Goal: Task Accomplishment & Management: Use online tool/utility

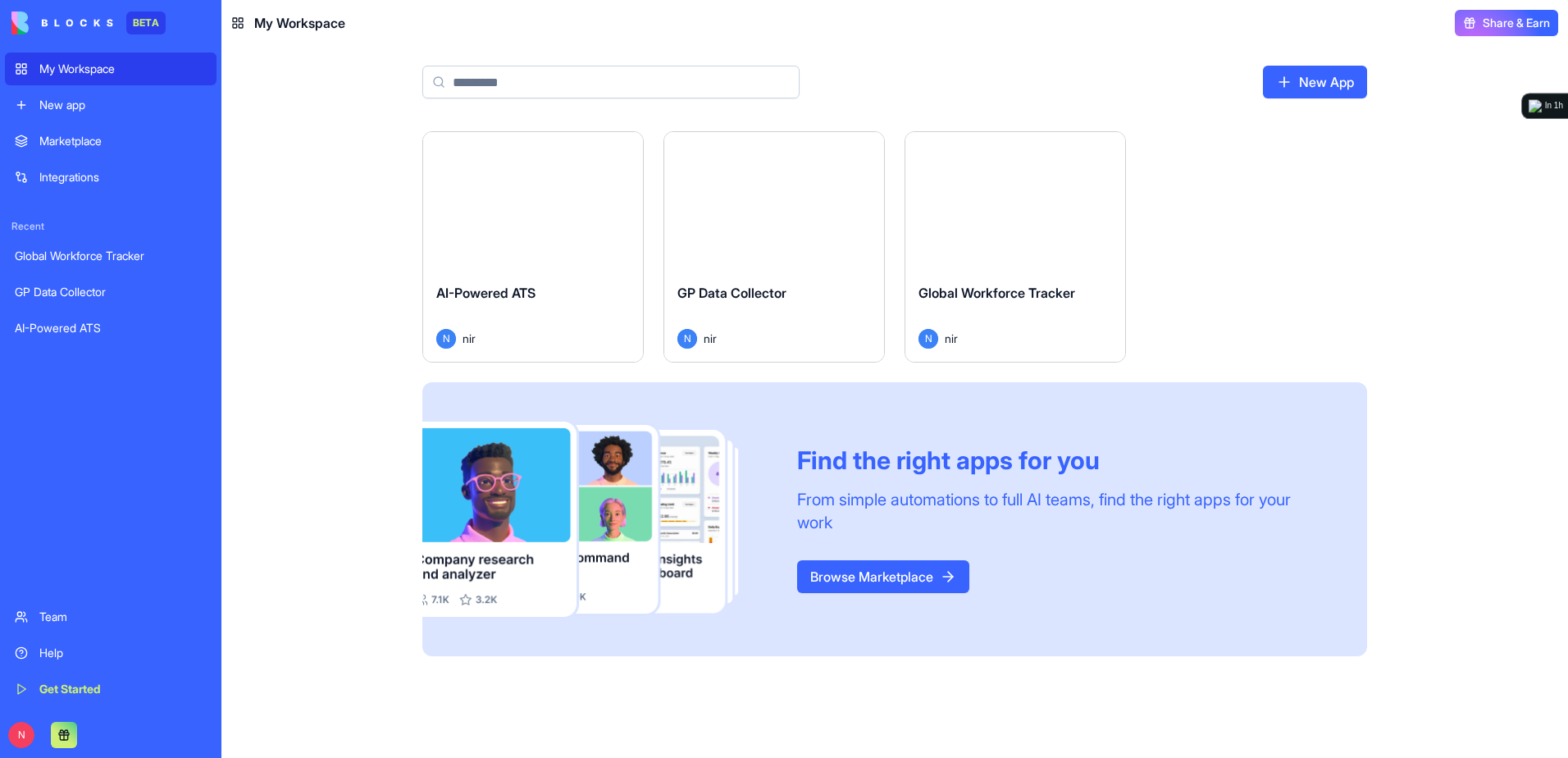
click at [107, 110] on div "New app" at bounding box center [123, 105] width 167 height 16
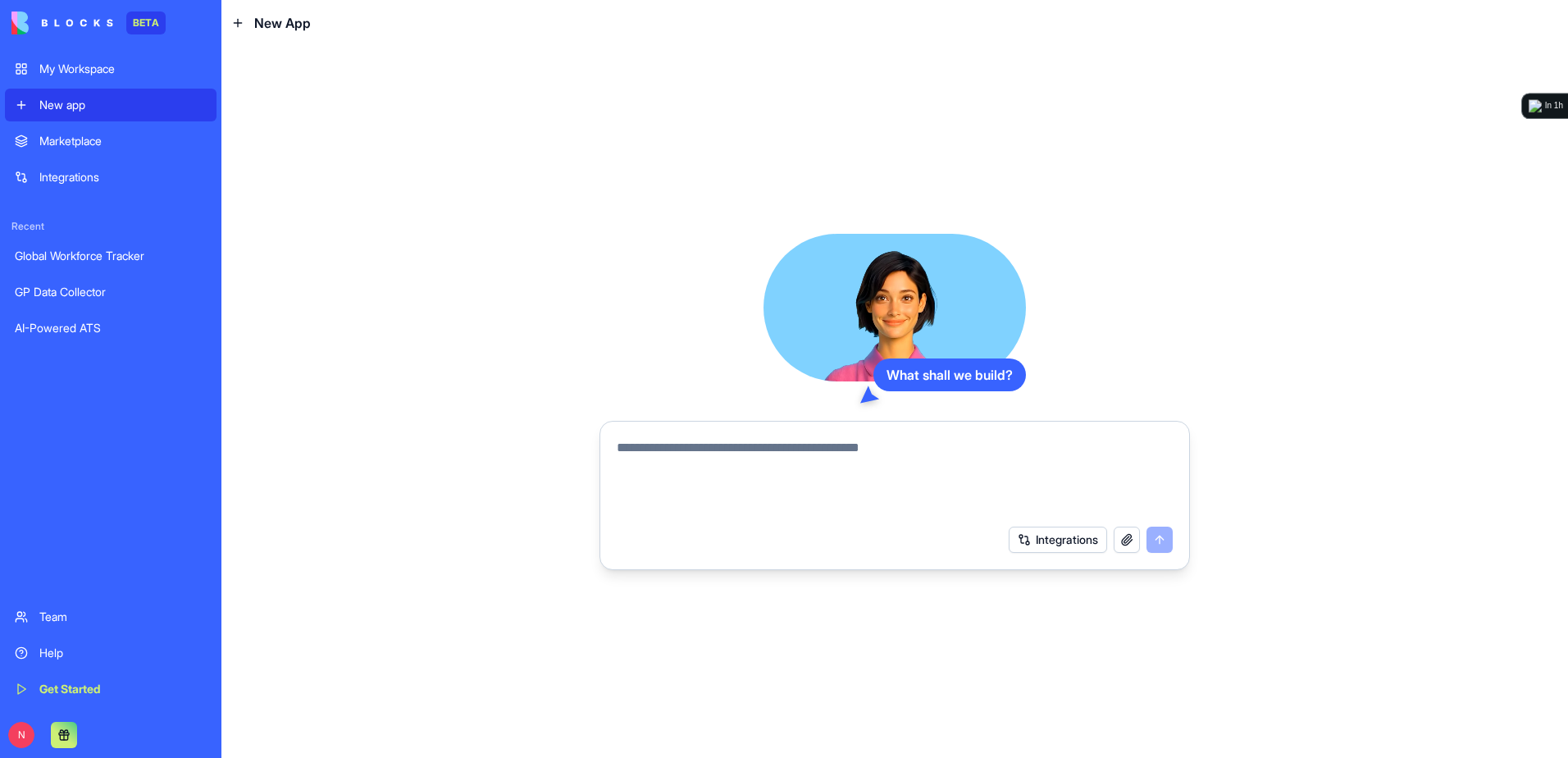
click at [806, 450] on textarea at bounding box center [895, 477] width 556 height 79
type textarea "*"
type textarea "**********"
click at [90, 75] on div "My Workspace" at bounding box center [123, 68] width 167 height 16
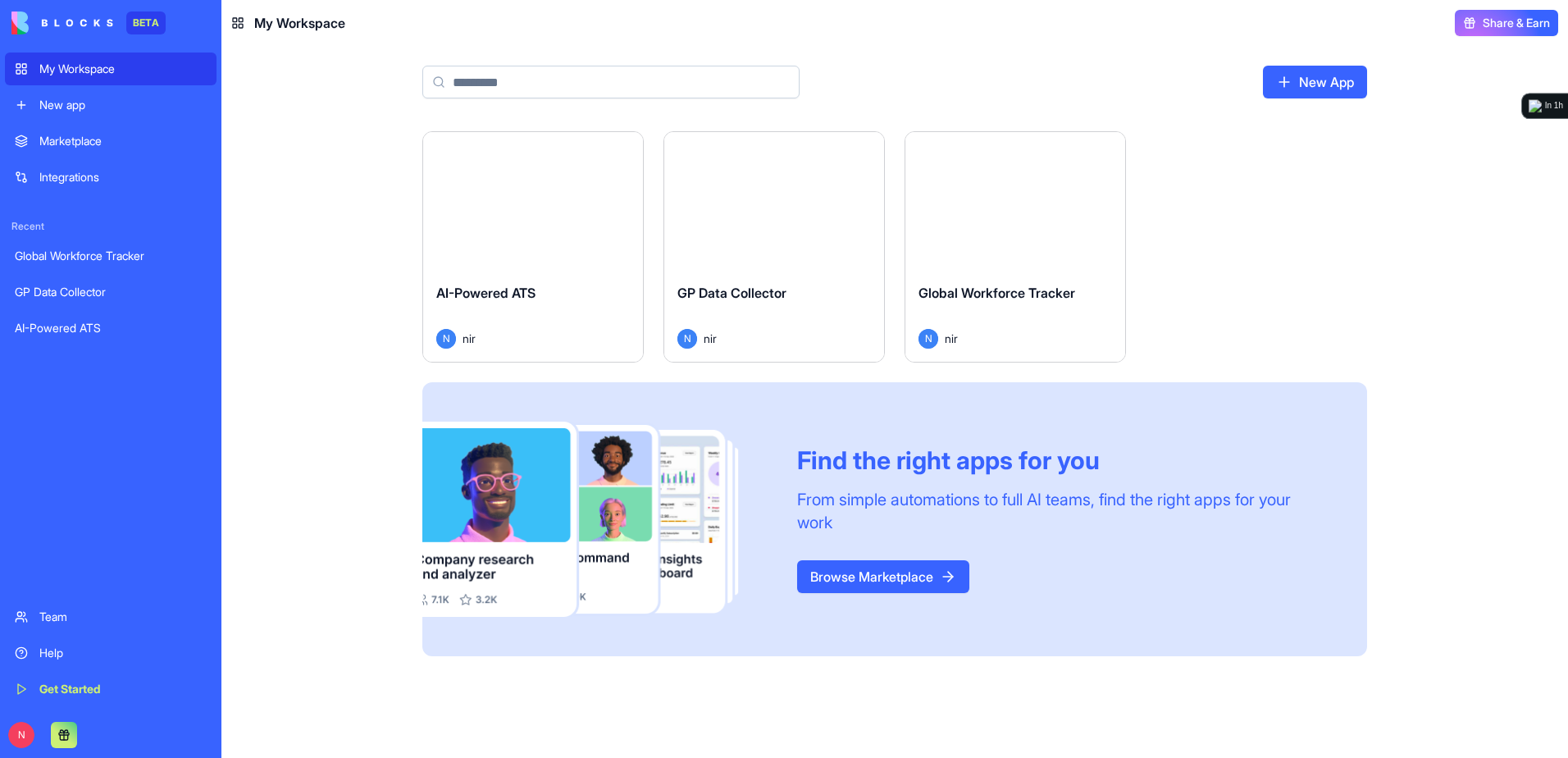
click at [934, 257] on div "Launch" at bounding box center [1015, 200] width 220 height 138
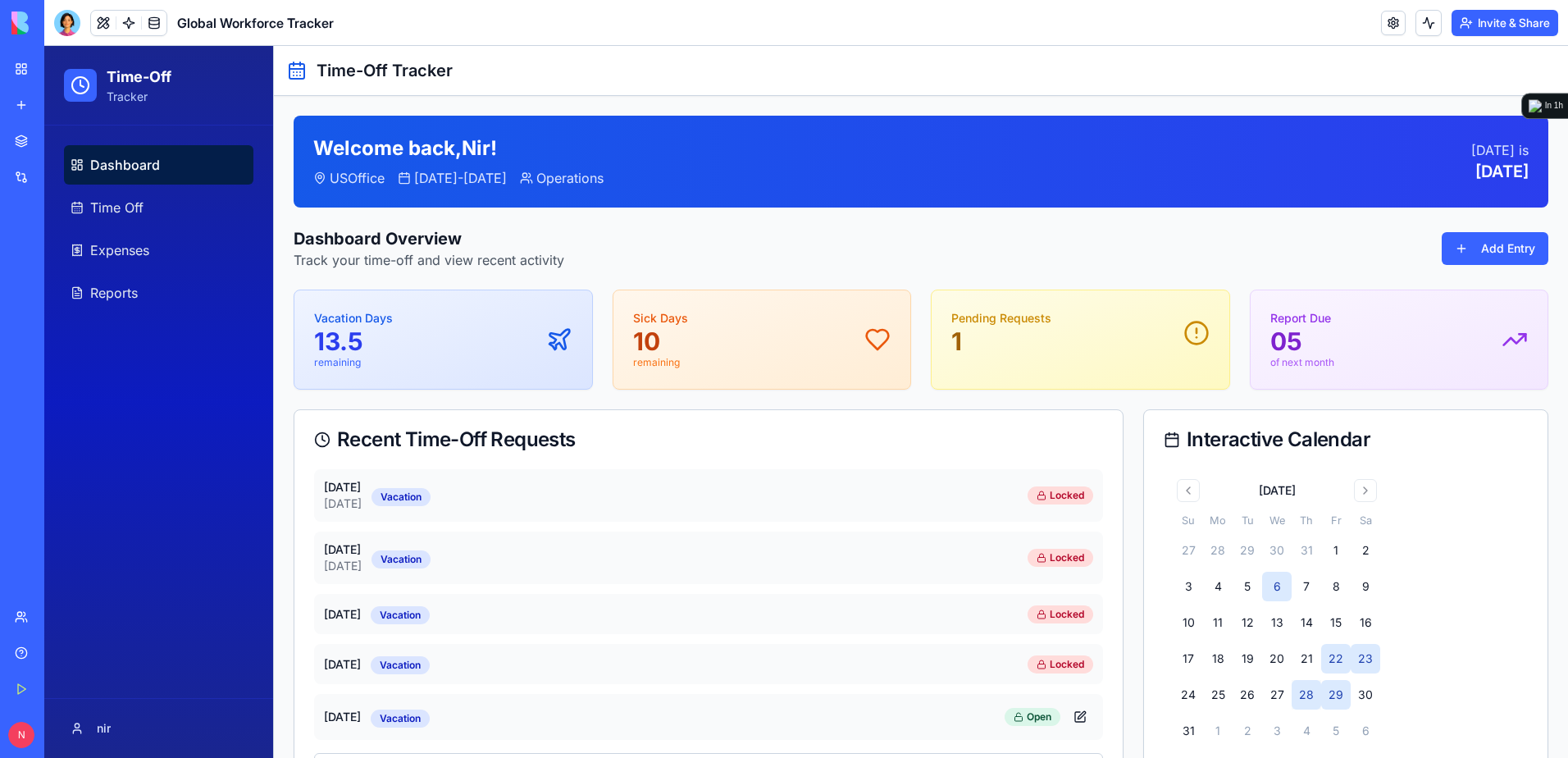
click at [1482, 25] on button "Invite & Share" at bounding box center [1505, 23] width 107 height 26
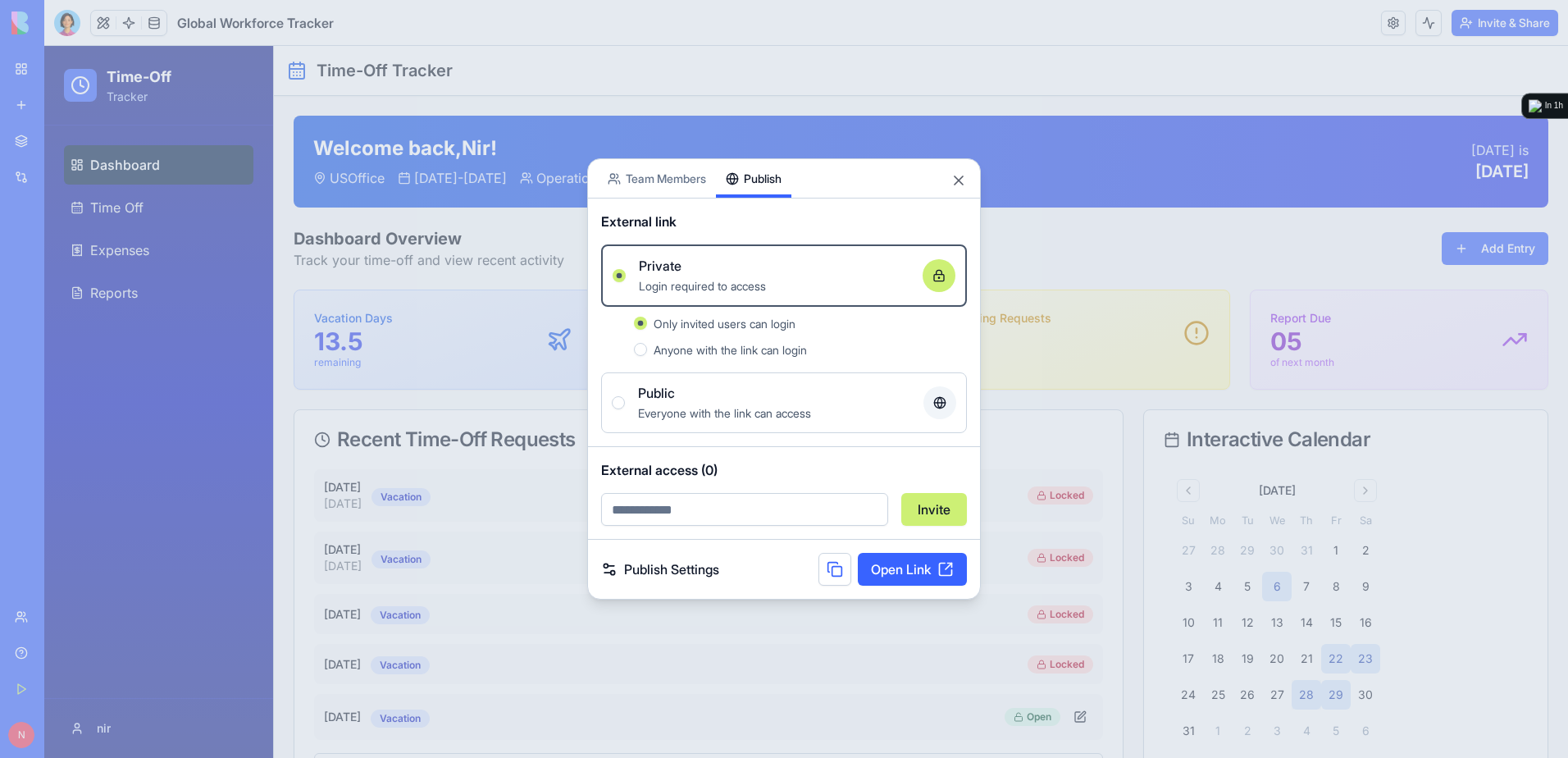
click at [927, 579] on link "Open Link" at bounding box center [912, 569] width 109 height 33
click at [959, 183] on button "Close" at bounding box center [959, 180] width 16 height 16
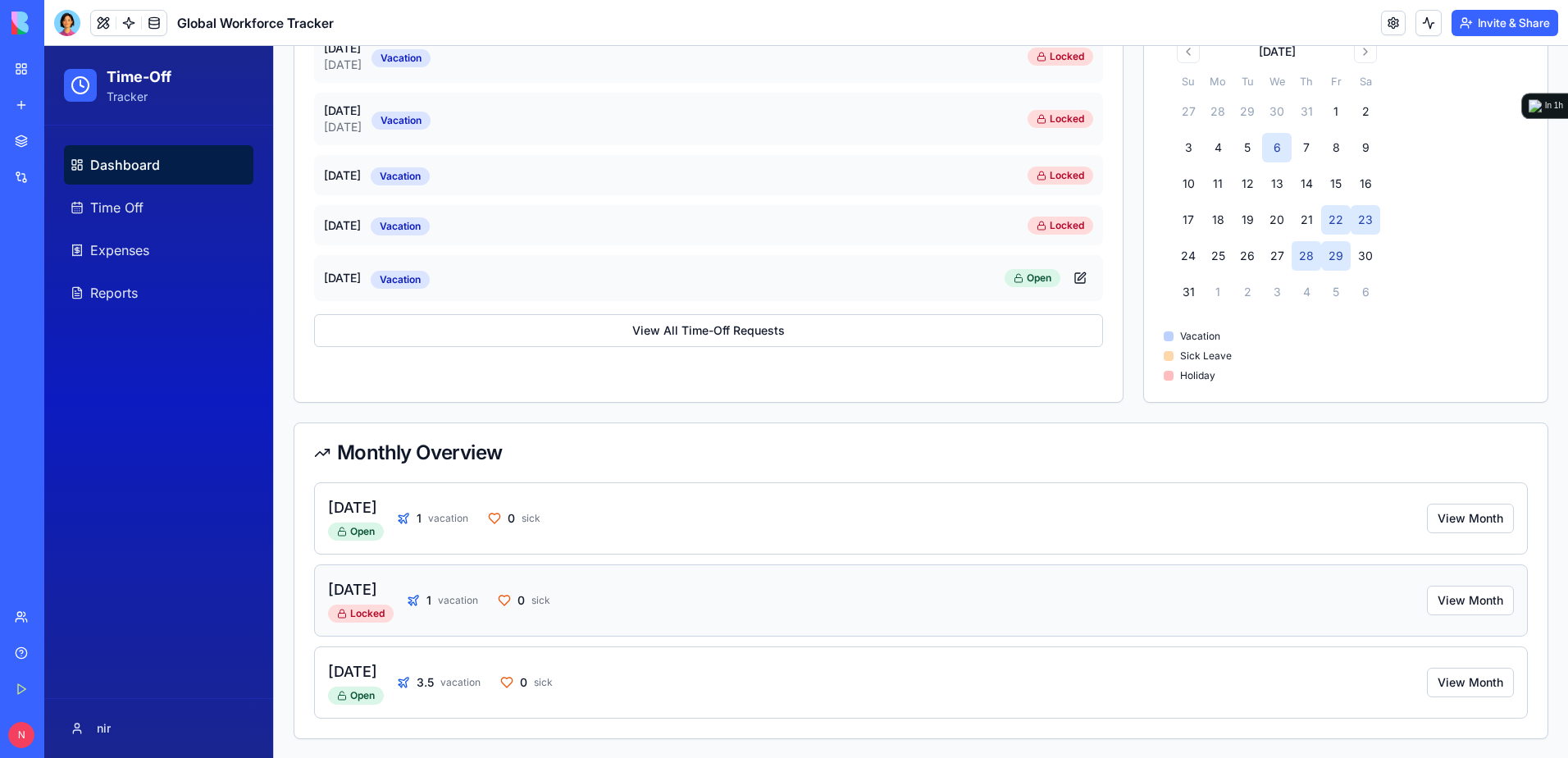
scroll to position [439, 0]
click at [177, 293] on link "Reports" at bounding box center [159, 292] width 189 height 40
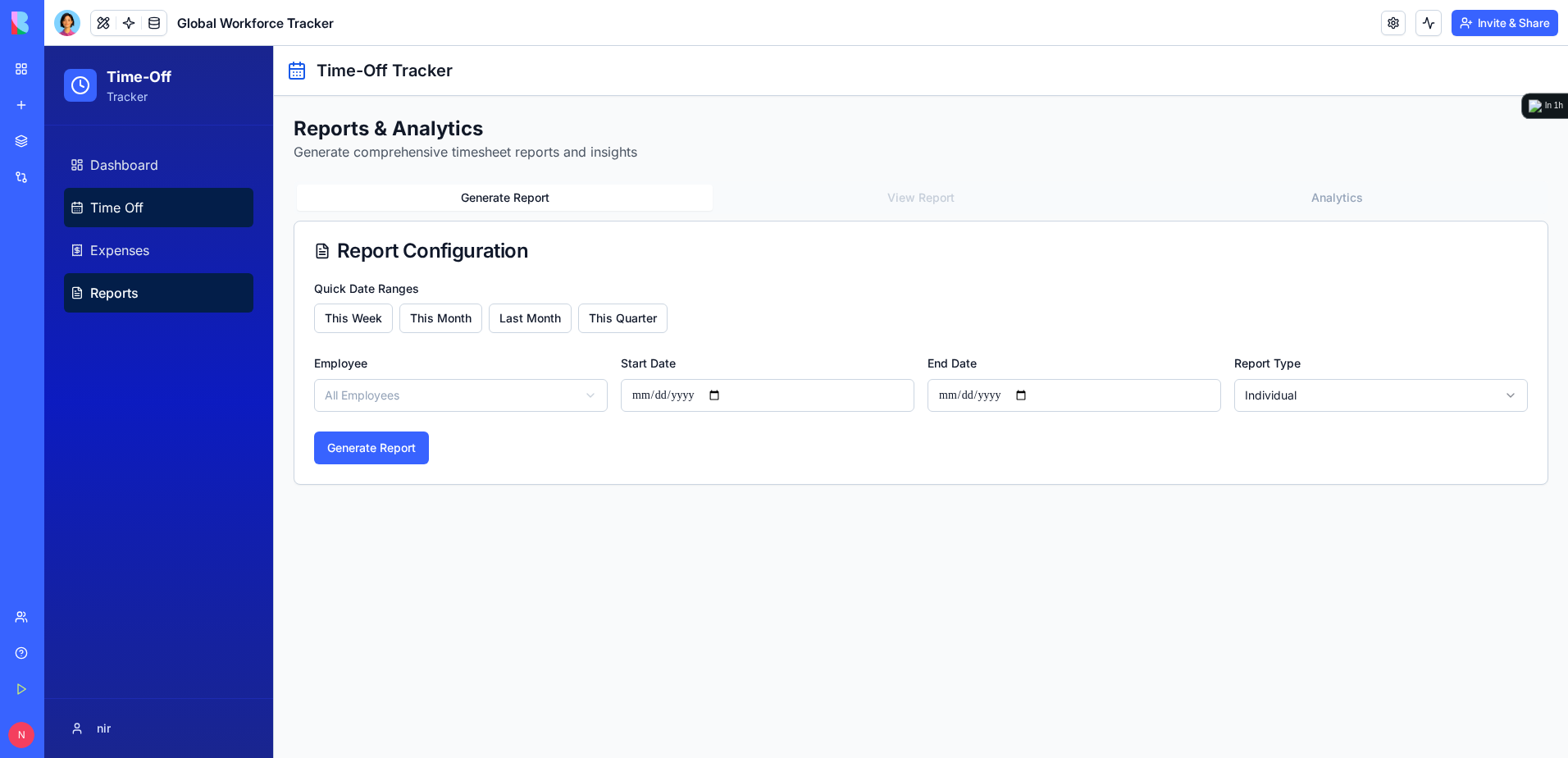
click at [177, 210] on link "Time Off" at bounding box center [159, 207] width 189 height 40
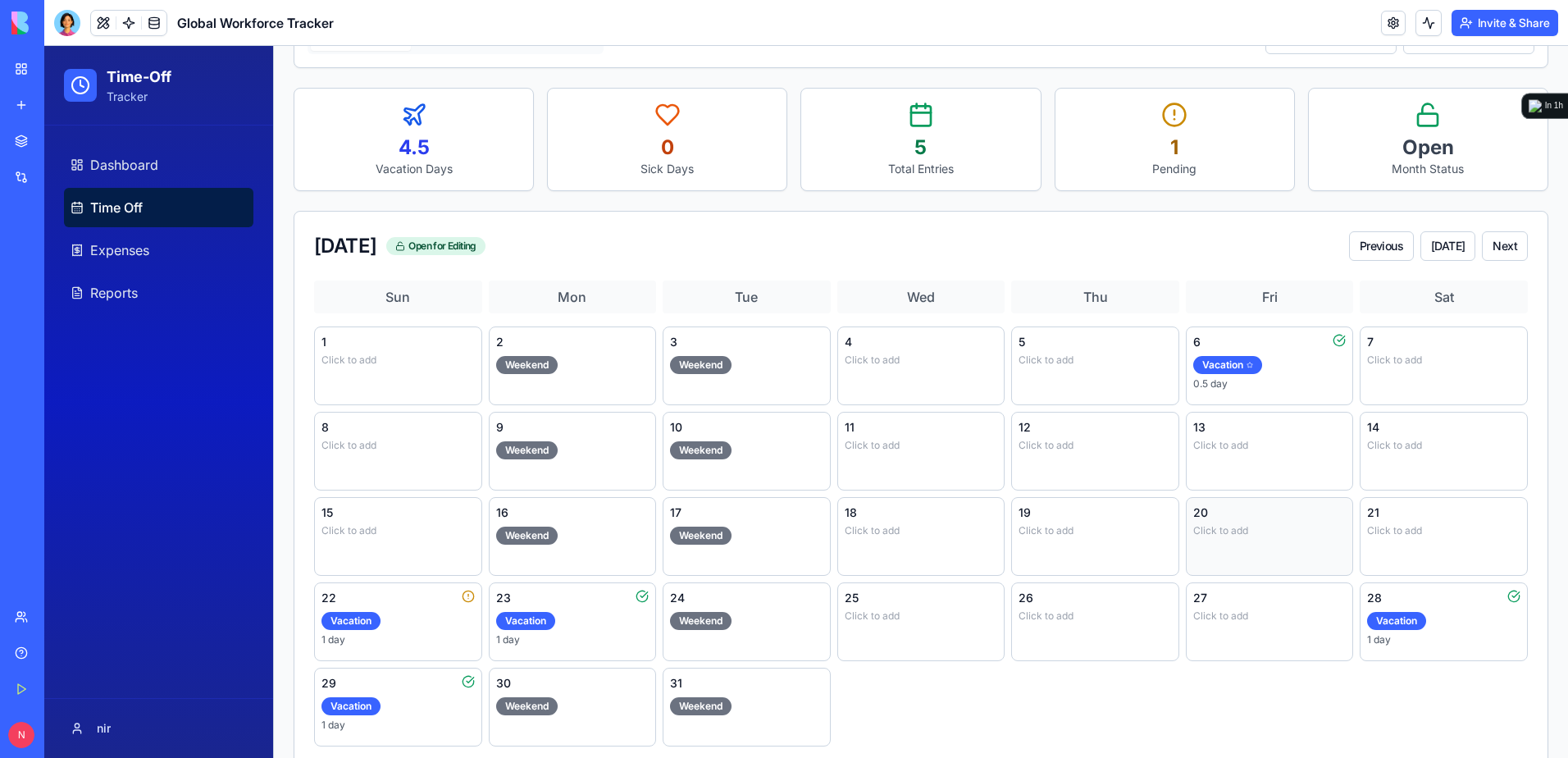
scroll to position [306, 0]
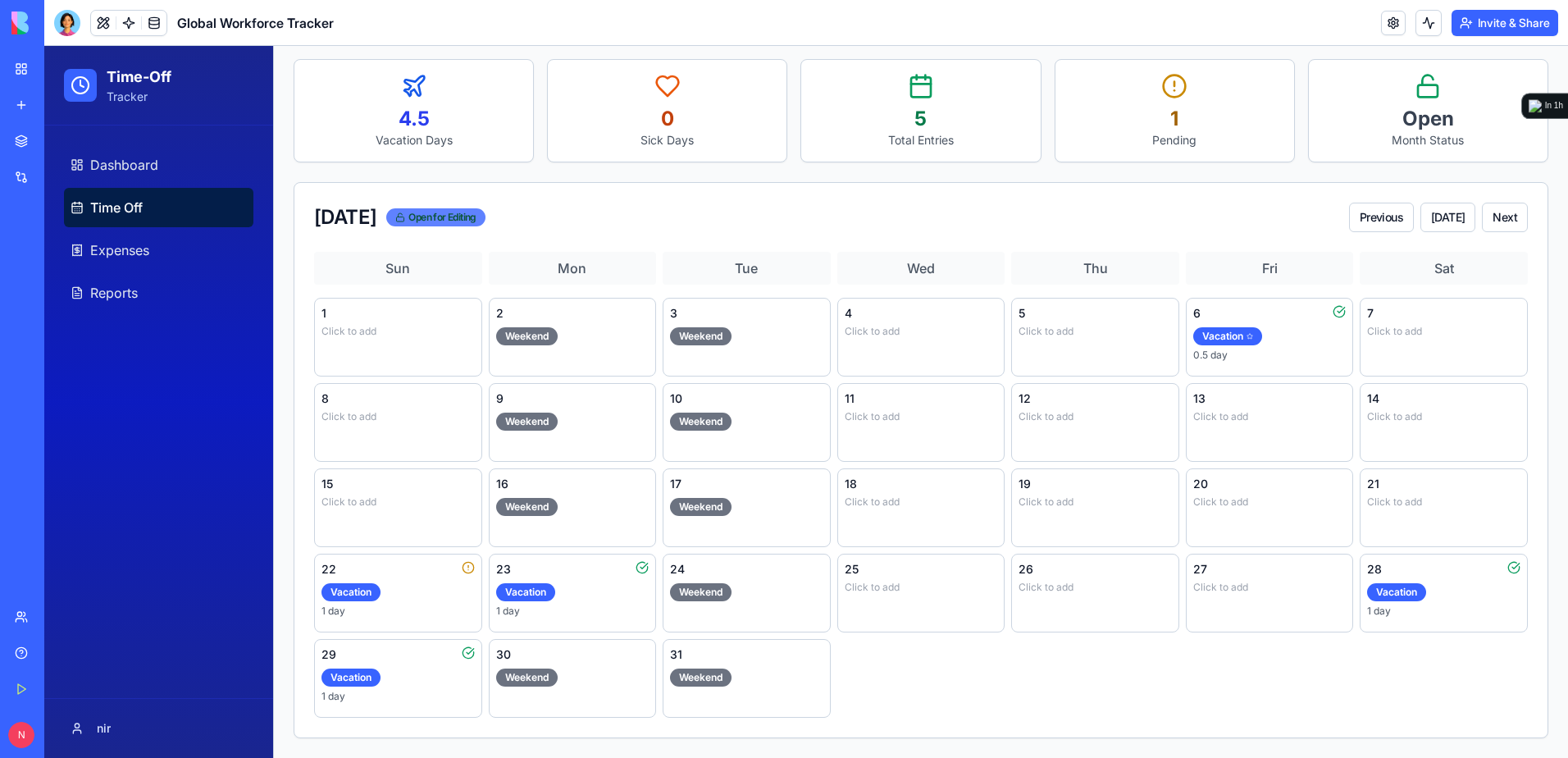
click at [484, 211] on div "Open for Editing" at bounding box center [435, 216] width 98 height 18
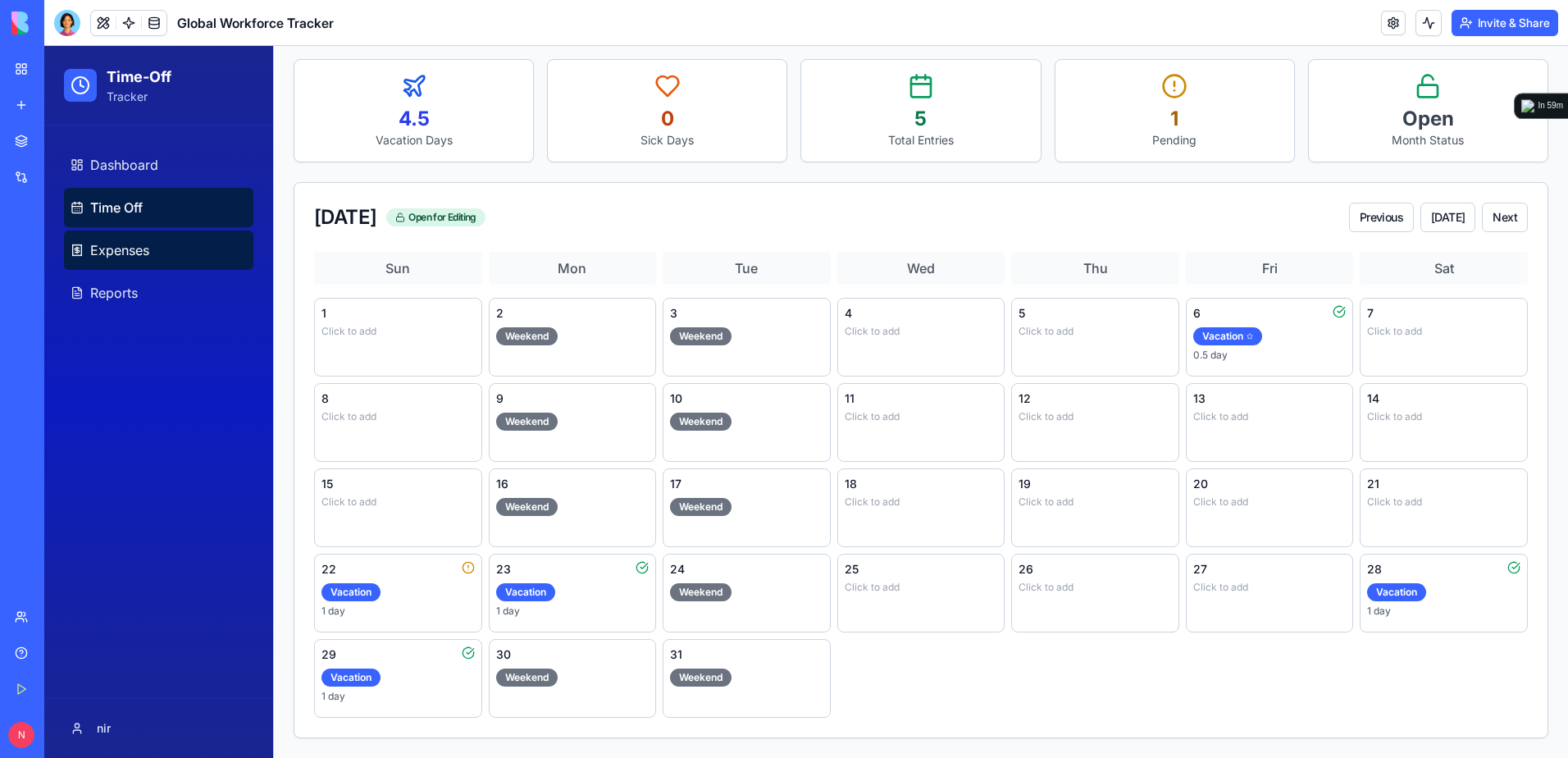
click at [125, 248] on span "Expenses" at bounding box center [120, 249] width 59 height 19
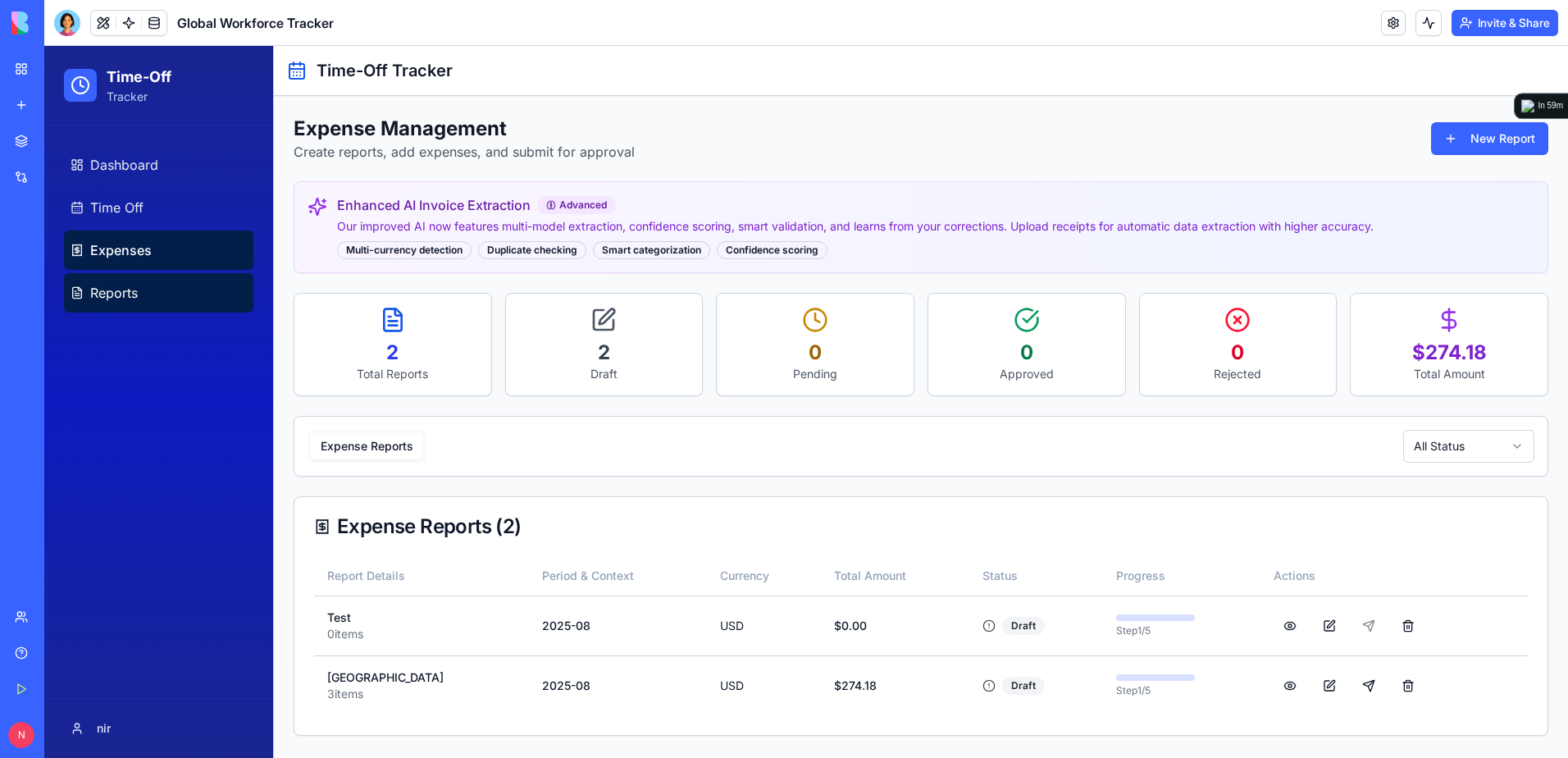
click at [145, 298] on link "Reports" at bounding box center [159, 292] width 189 height 40
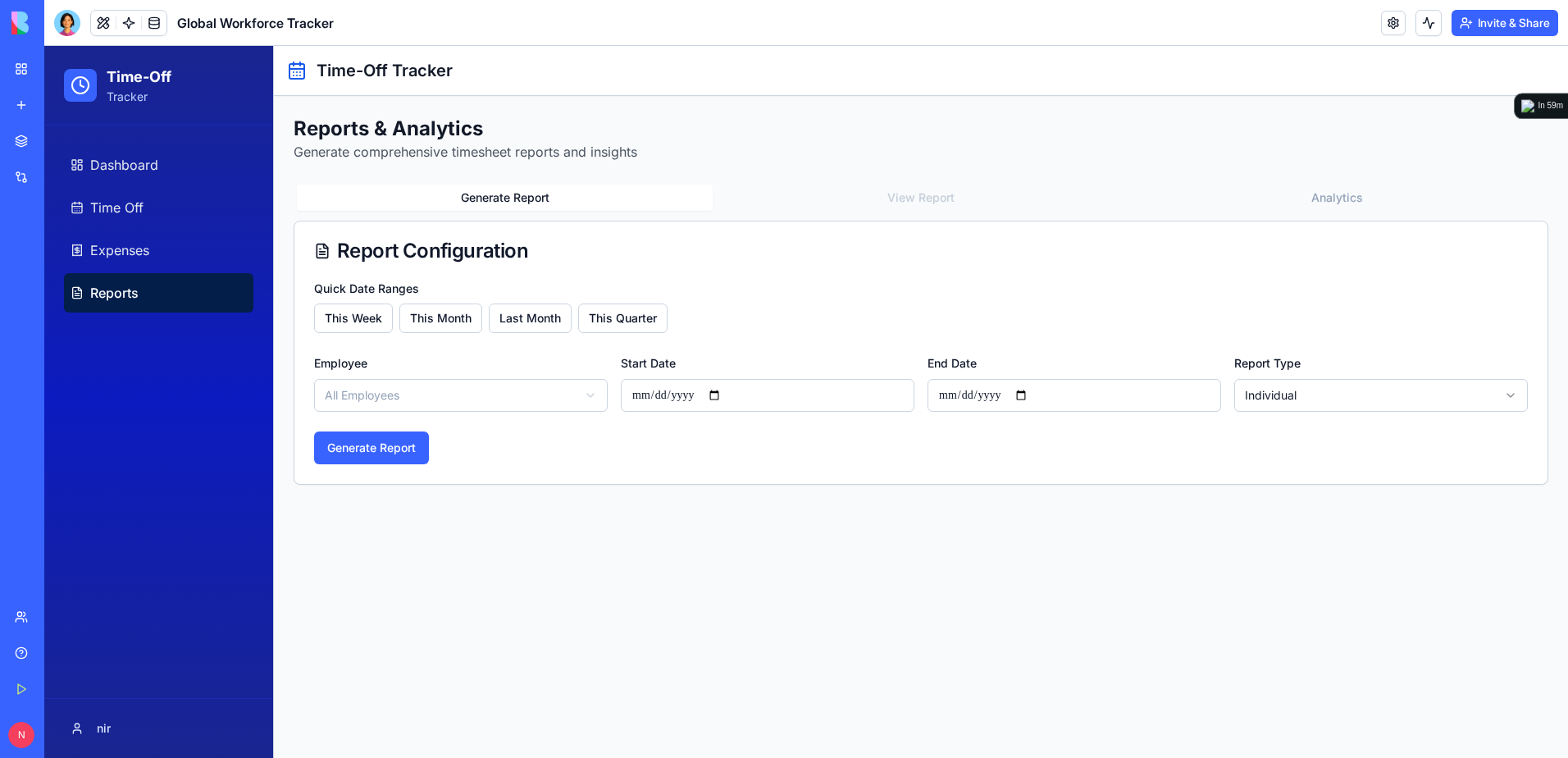
click at [85, 82] on icon at bounding box center [79, 85] width 19 height 19
click at [103, 252] on span "Expenses" at bounding box center [120, 249] width 59 height 19
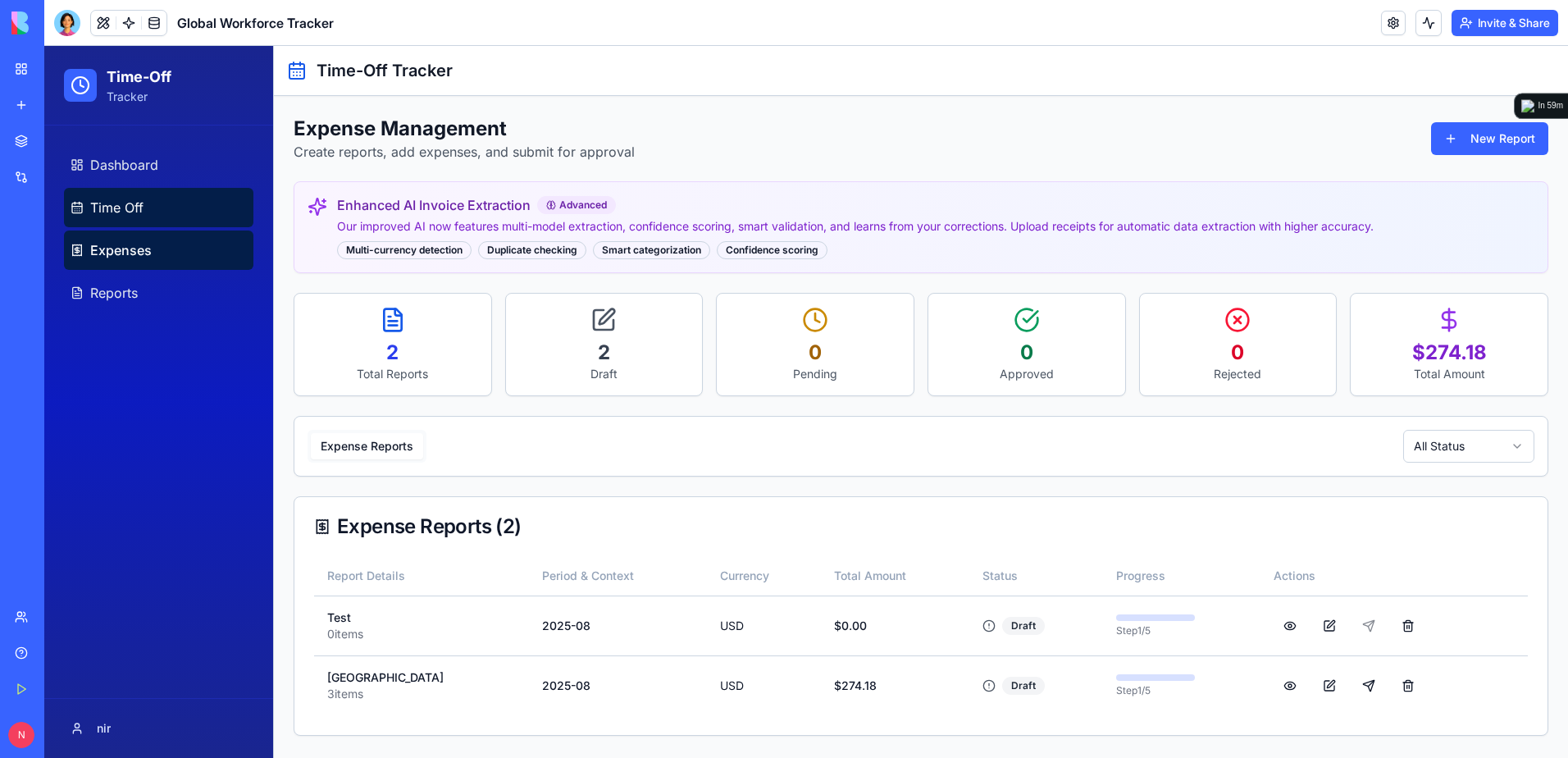
click at [112, 208] on span "Time Off" at bounding box center [117, 207] width 53 height 19
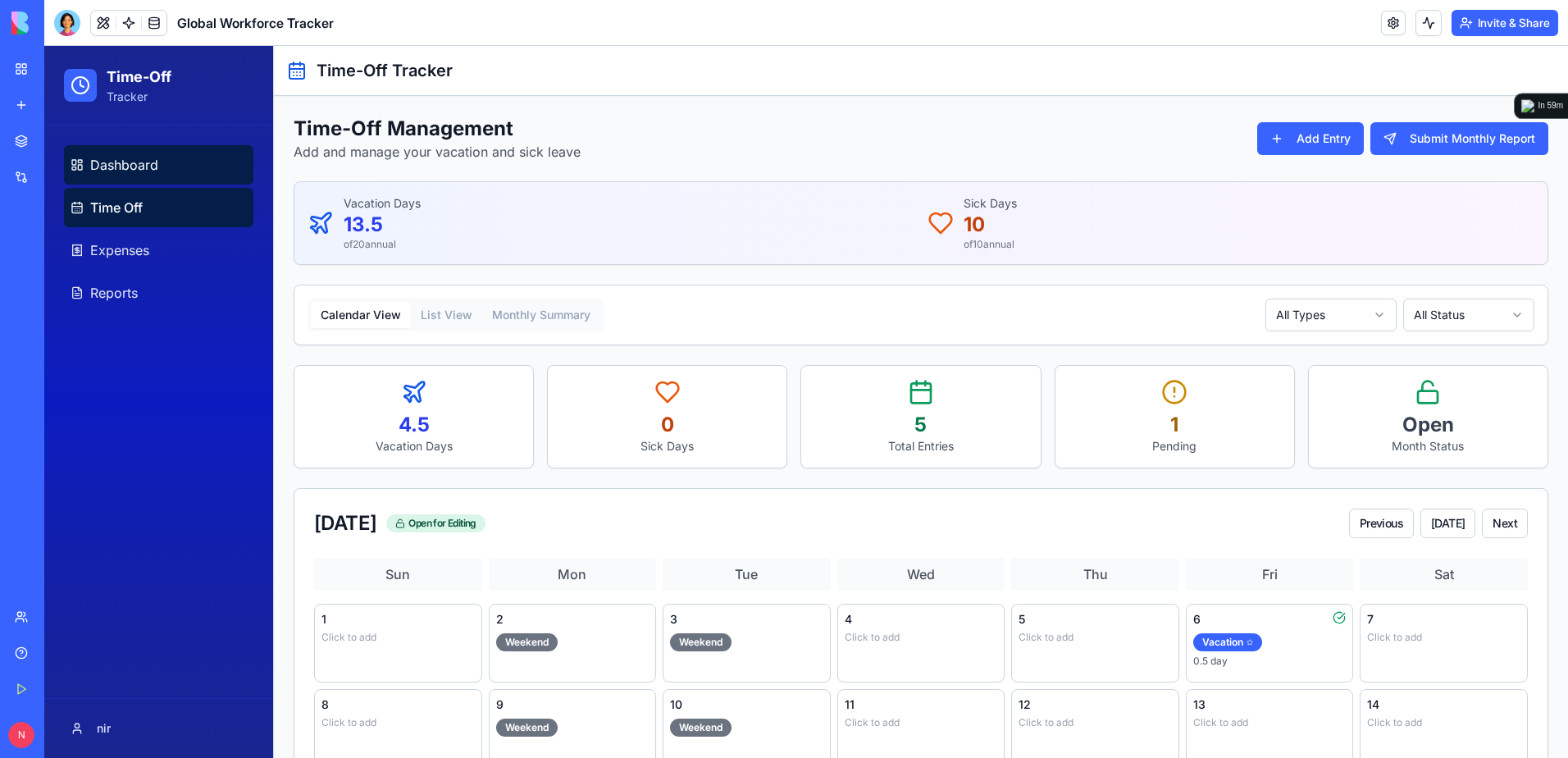
click at [121, 179] on link "Dashboard" at bounding box center [159, 165] width 189 height 40
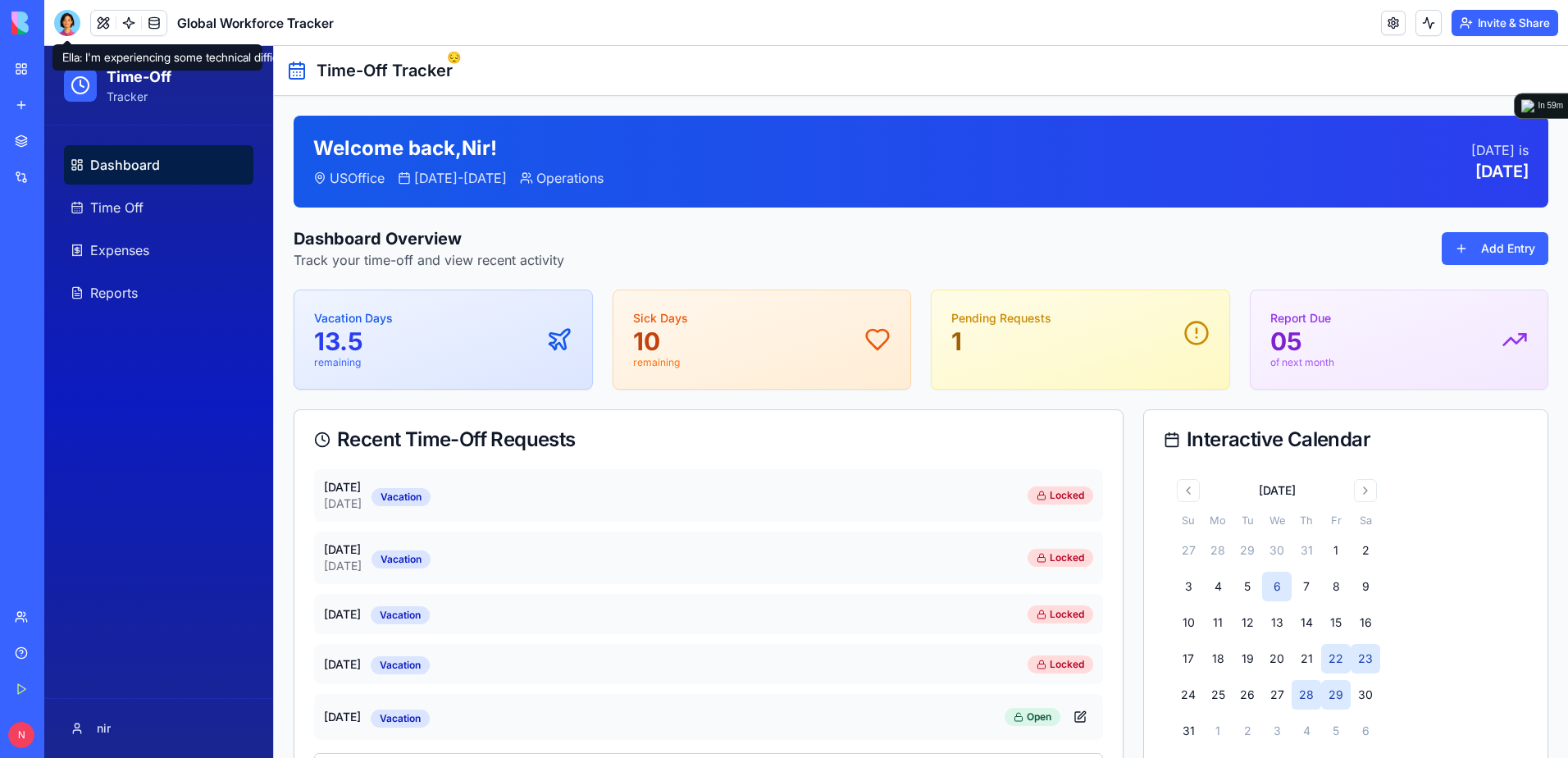
click at [65, 28] on div at bounding box center [67, 23] width 26 height 26
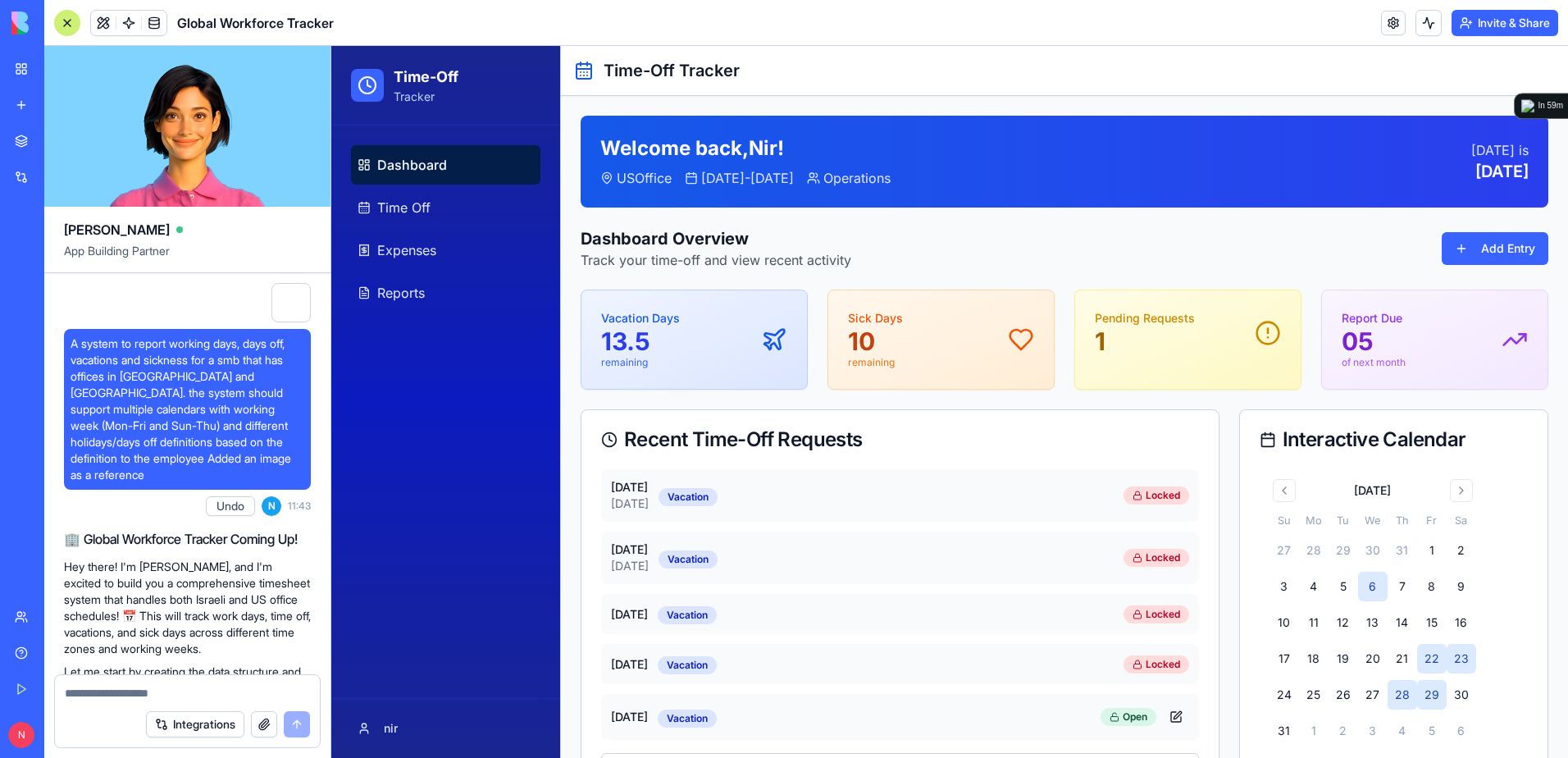
drag, startPoint x: 68, startPoint y: 27, endPoint x: 65, endPoint y: 17, distance: 10.4
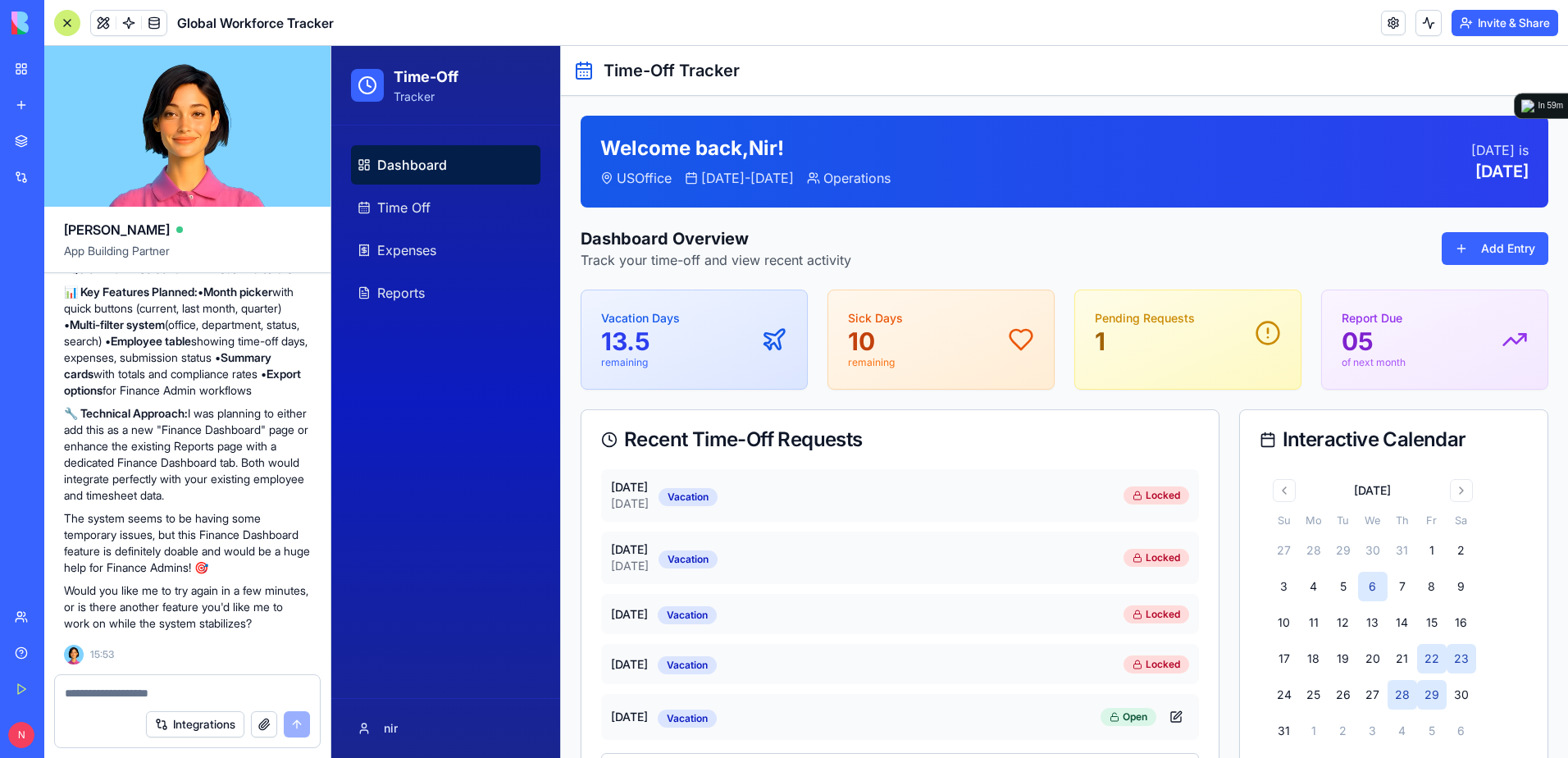
click at [367, 726] on html "Time-Off Tracker Dashboard Time Off Expenses Reports nir Toggle Sidebar Time-Of…" at bounding box center [949, 621] width 1237 height 1151
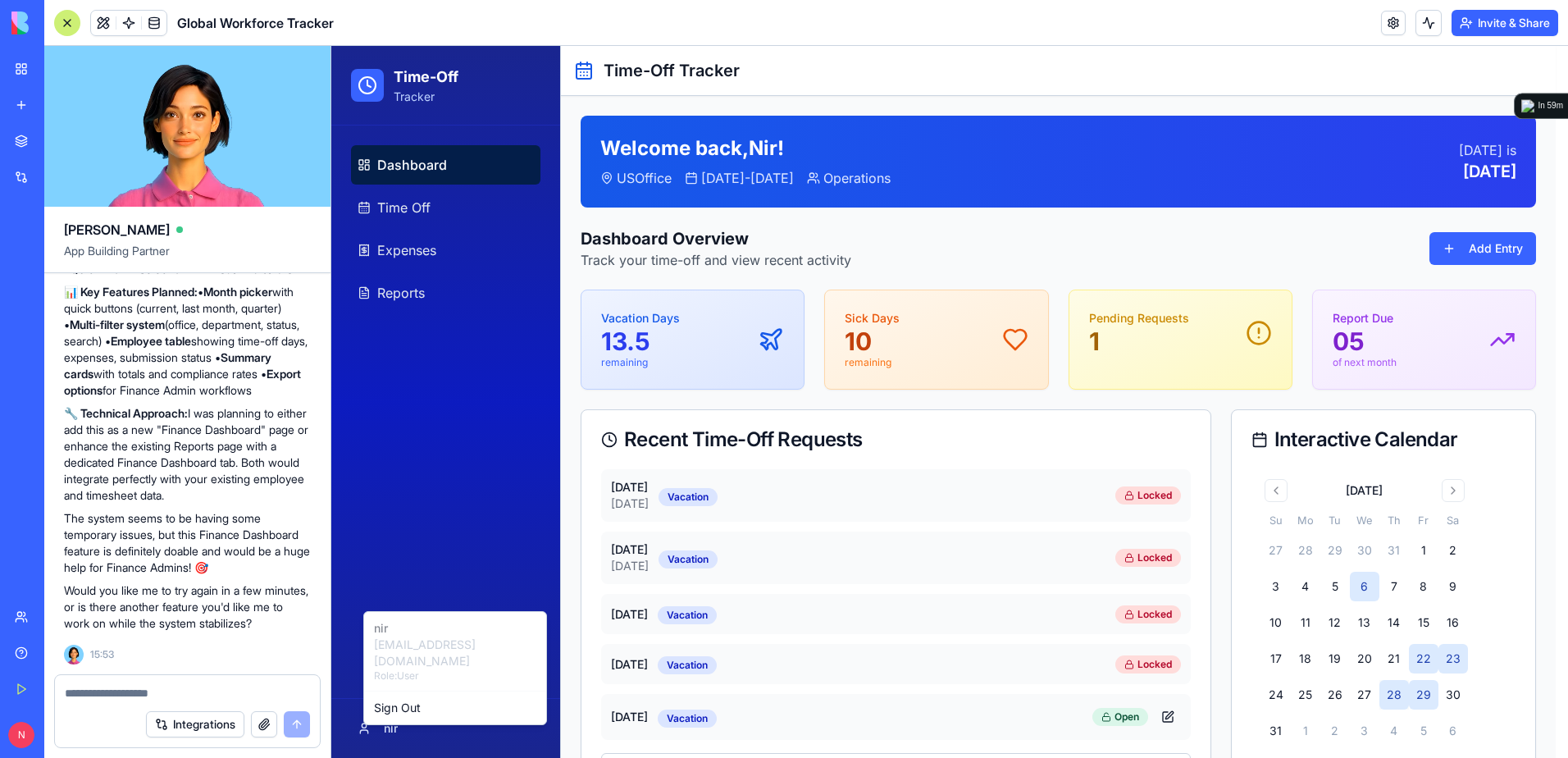
click at [387, 468] on html "Time-Off Tracker Dashboard Time Off Expenses Reports nir Toggle Sidebar Time-Of…" at bounding box center [949, 621] width 1237 height 1151
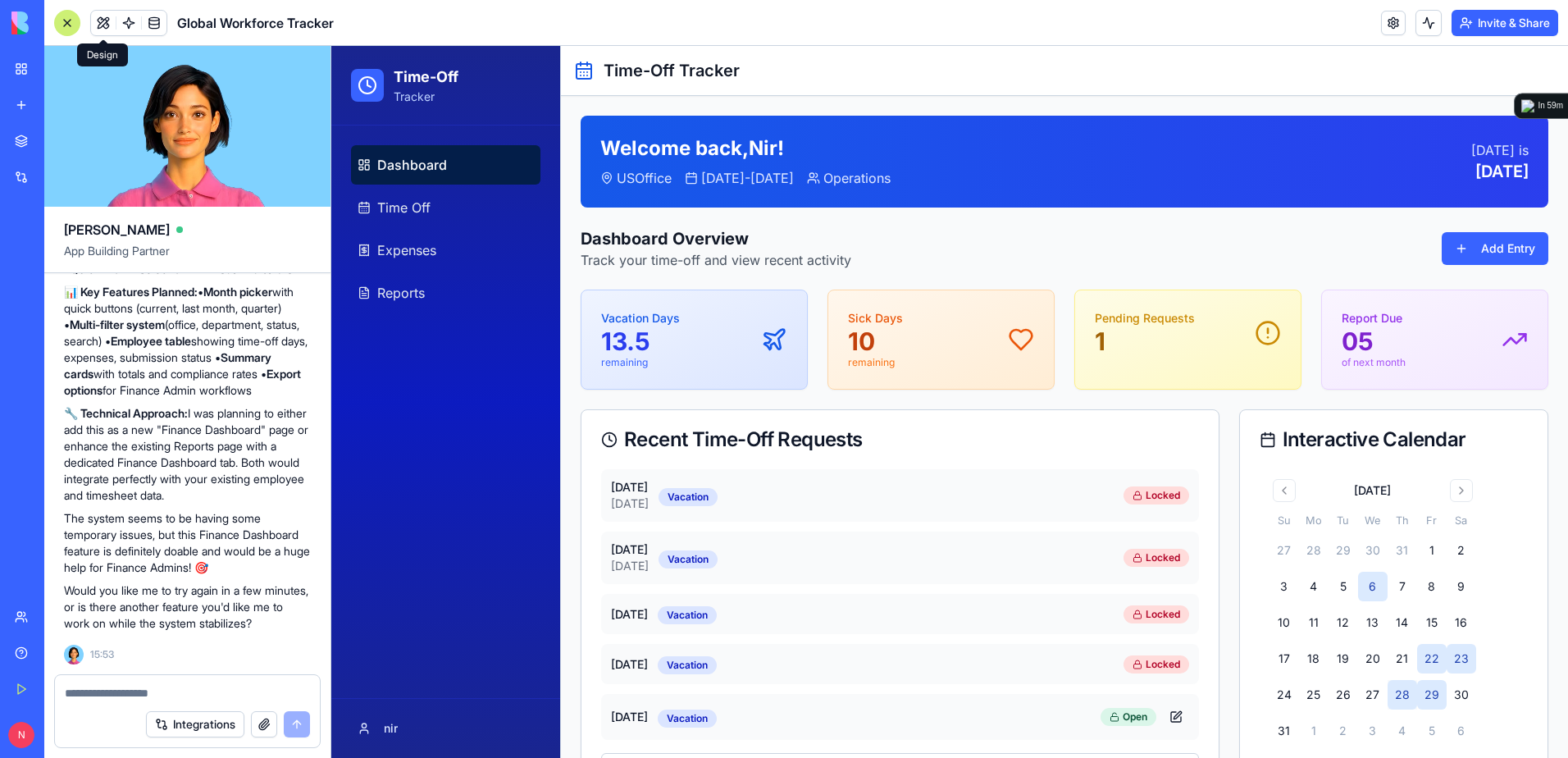
click at [102, 23] on button at bounding box center [103, 23] width 25 height 25
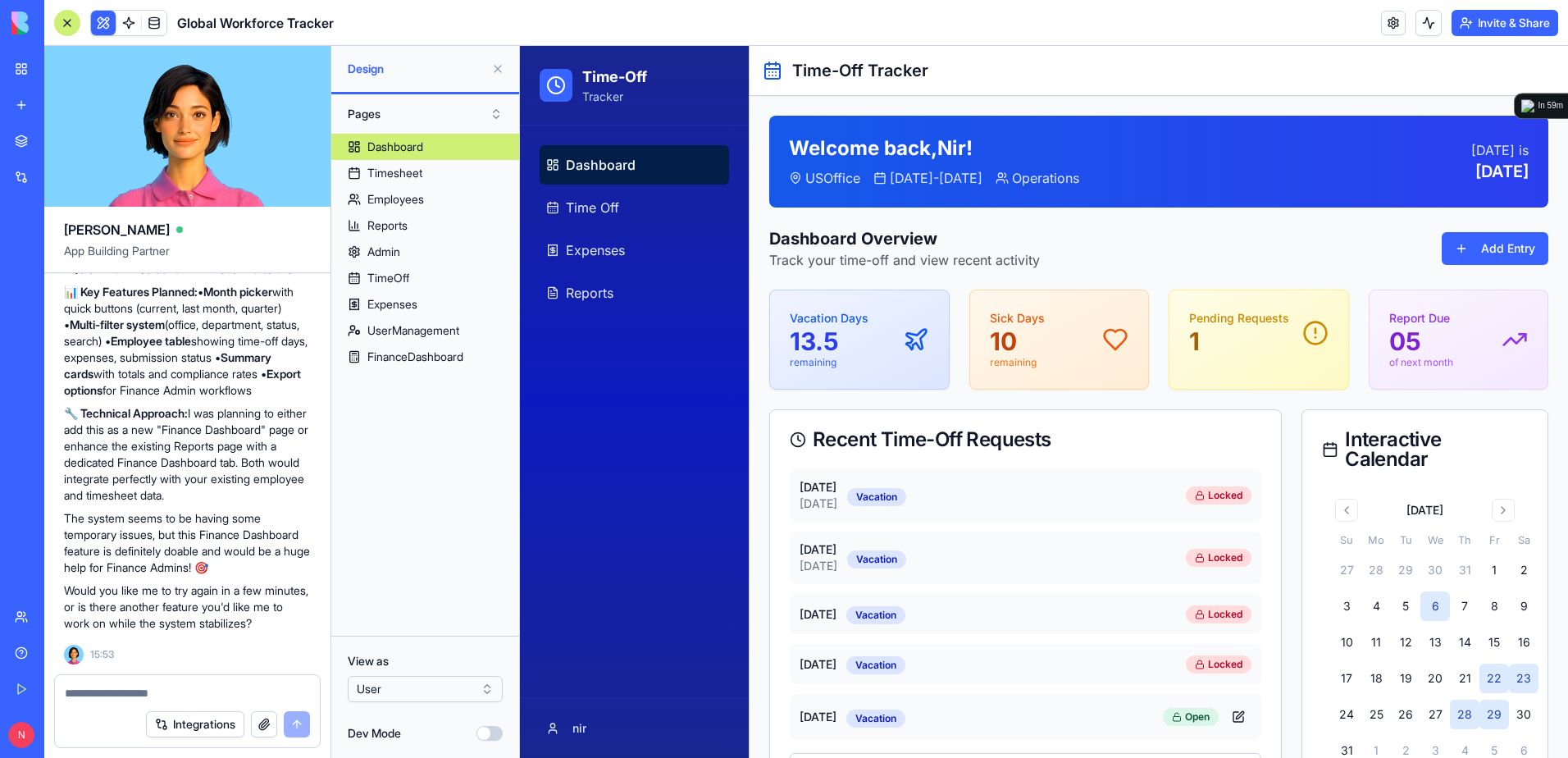
click at [471, 688] on html "BETA My Workspace New app Marketplace Integrations Recent Global Workforce Trac…" at bounding box center [784, 379] width 1568 height 758
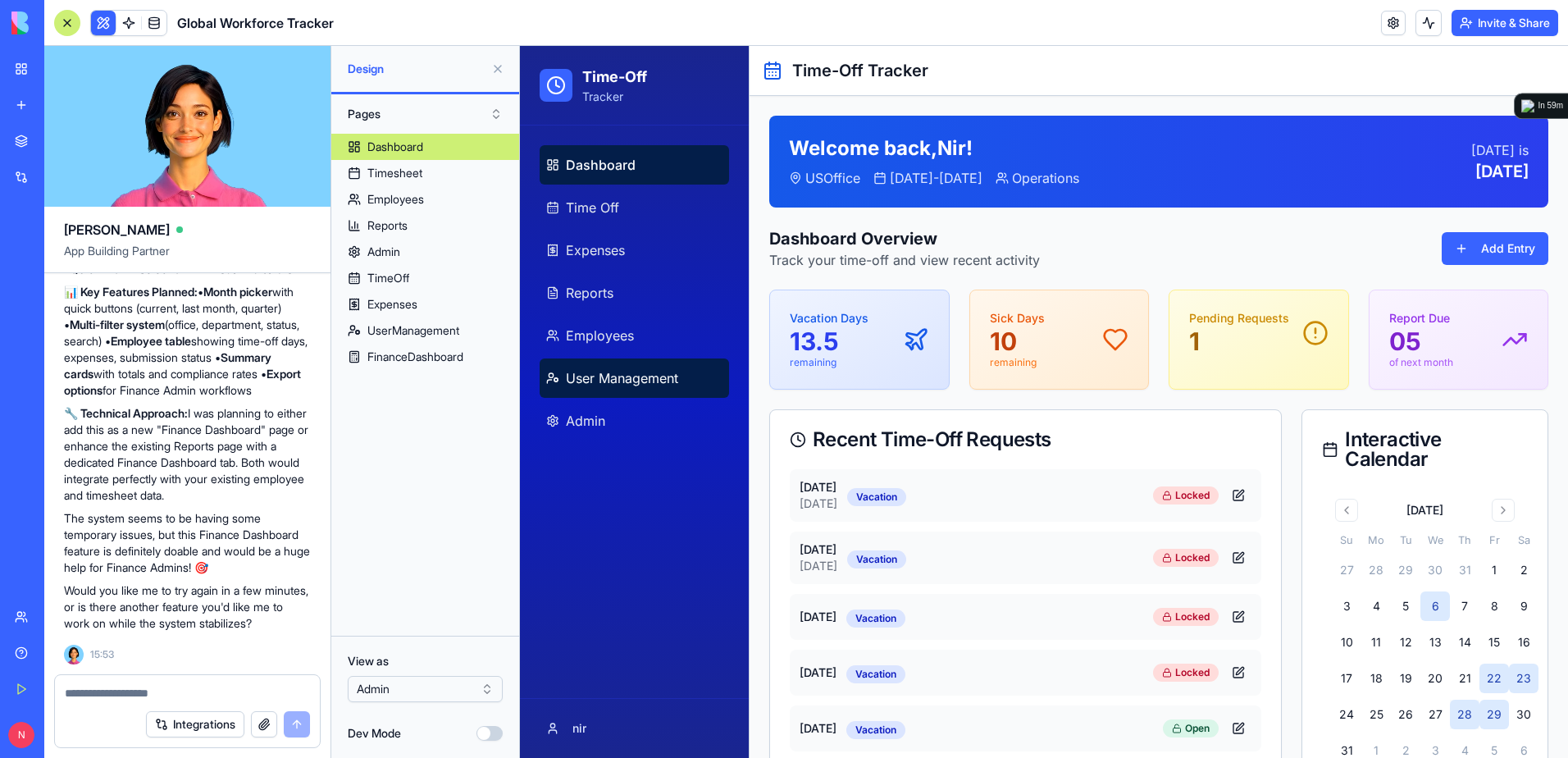
click at [587, 372] on span "User Management" at bounding box center [622, 378] width 112 height 19
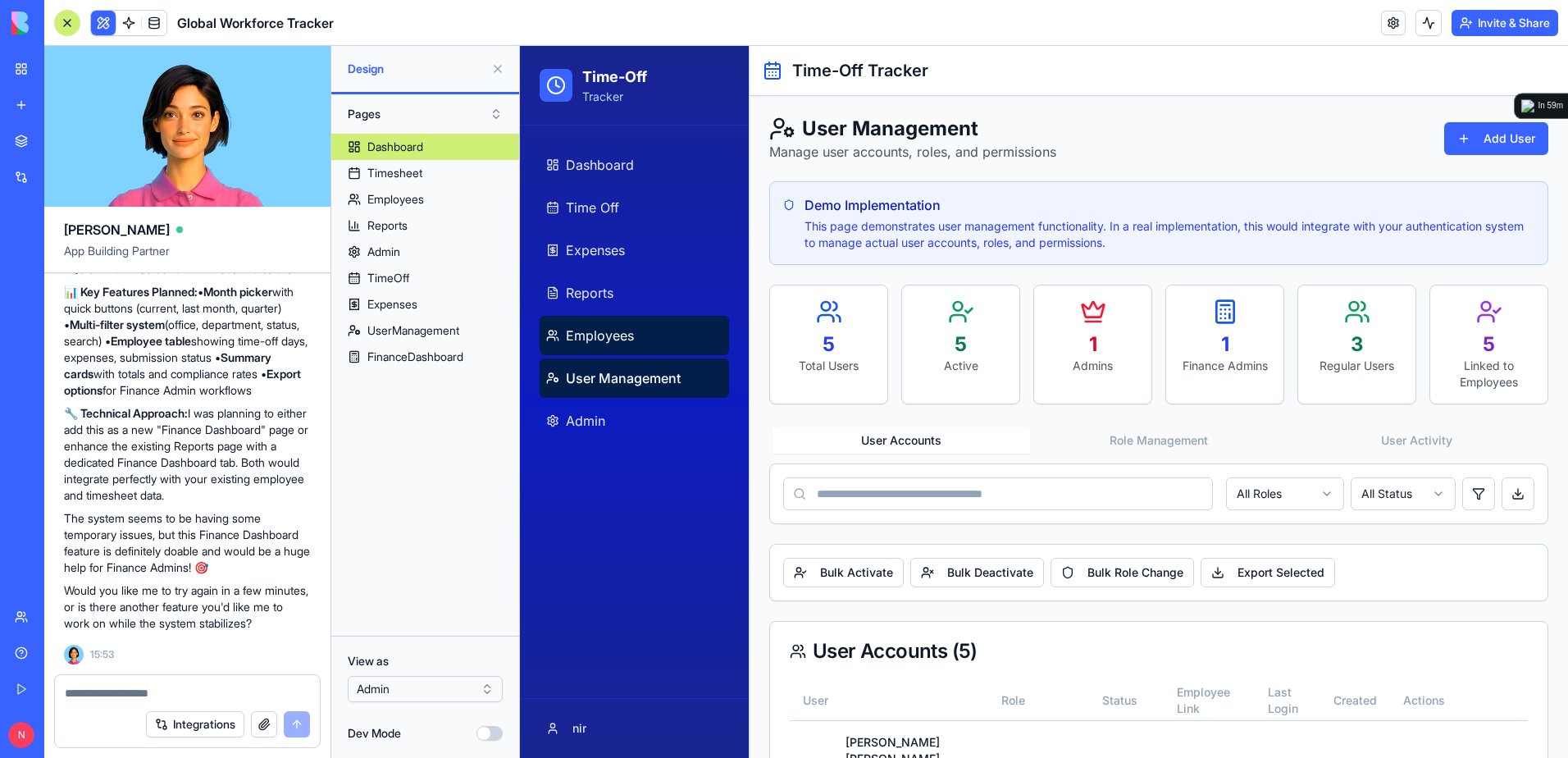
click at [597, 328] on span "Employees" at bounding box center [600, 335] width 68 height 19
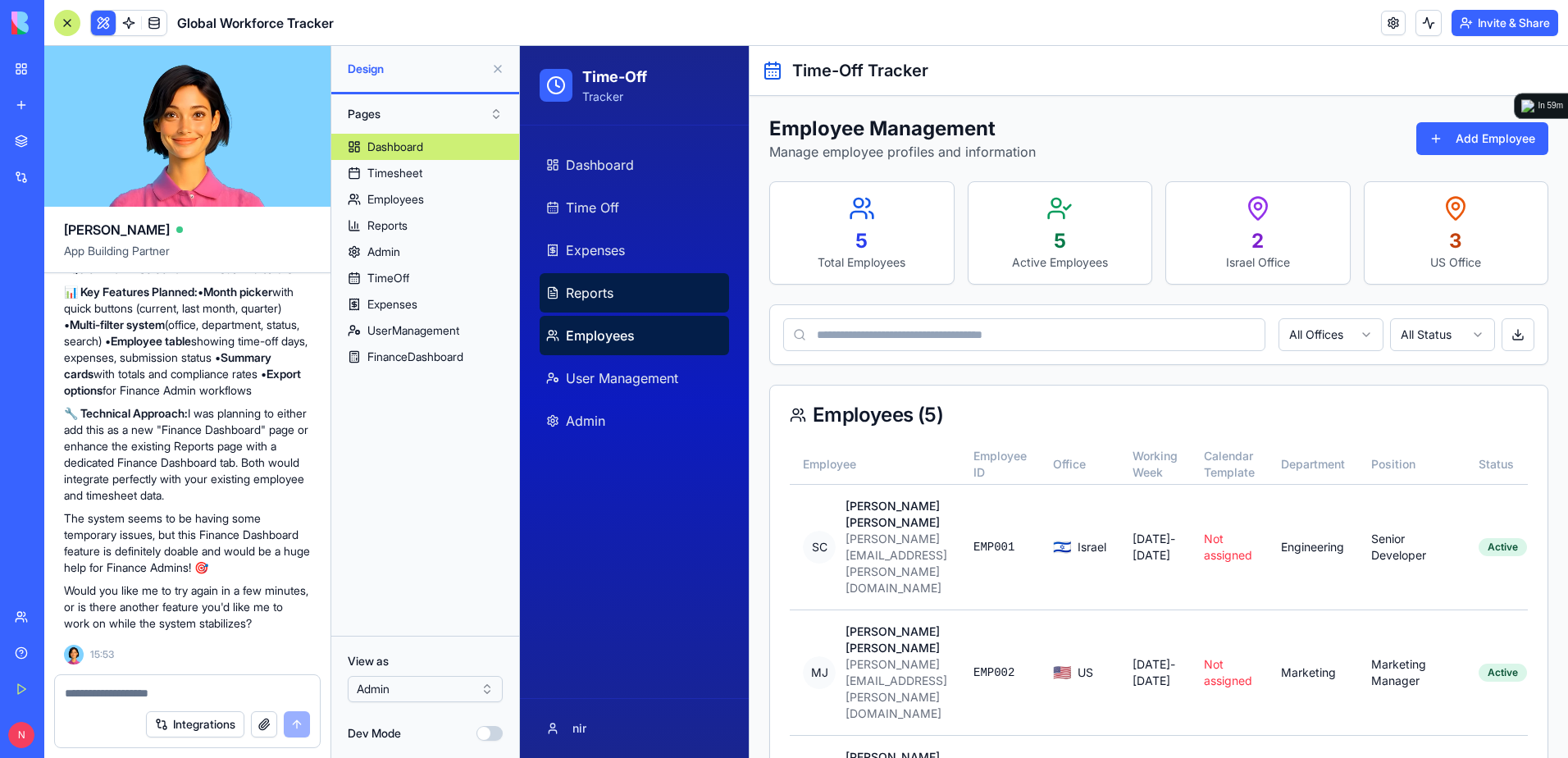
click at [596, 275] on link "Reports" at bounding box center [635, 292] width 189 height 40
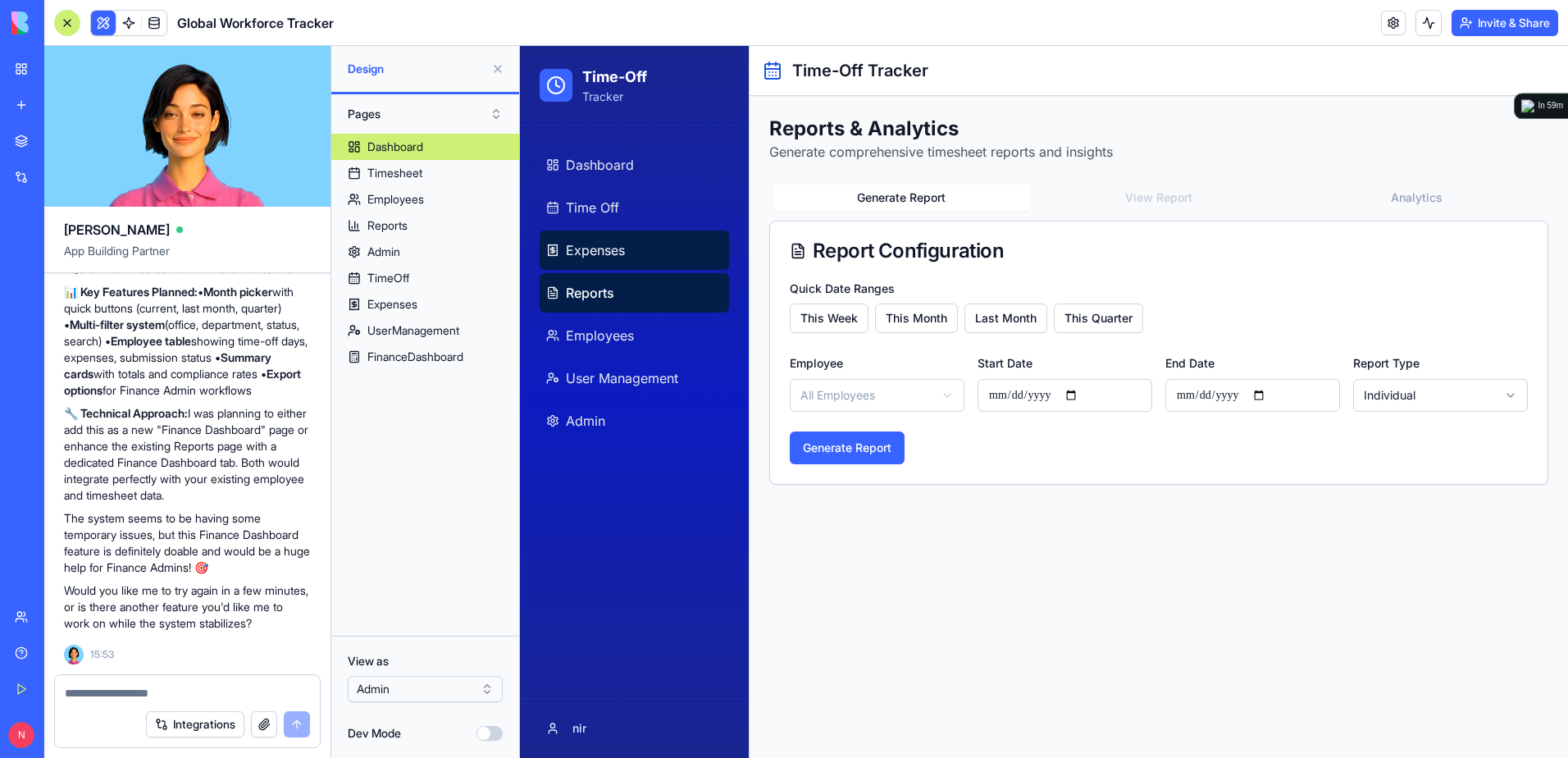
drag, startPoint x: 596, startPoint y: 275, endPoint x: 587, endPoint y: 239, distance: 37.1
click at [587, 239] on link "Expenses" at bounding box center [635, 250] width 189 height 40
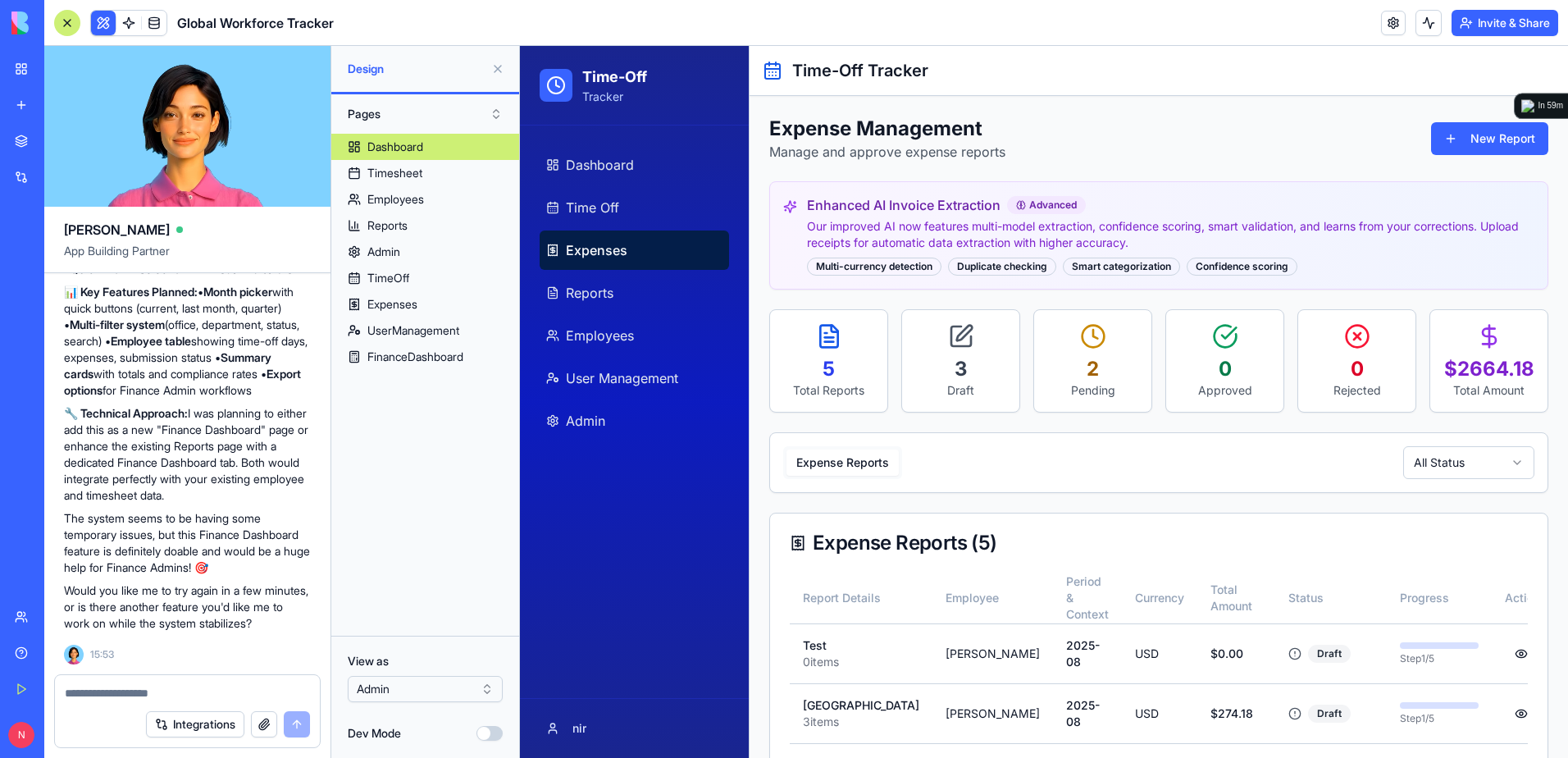
click at [498, 72] on button at bounding box center [497, 68] width 26 height 26
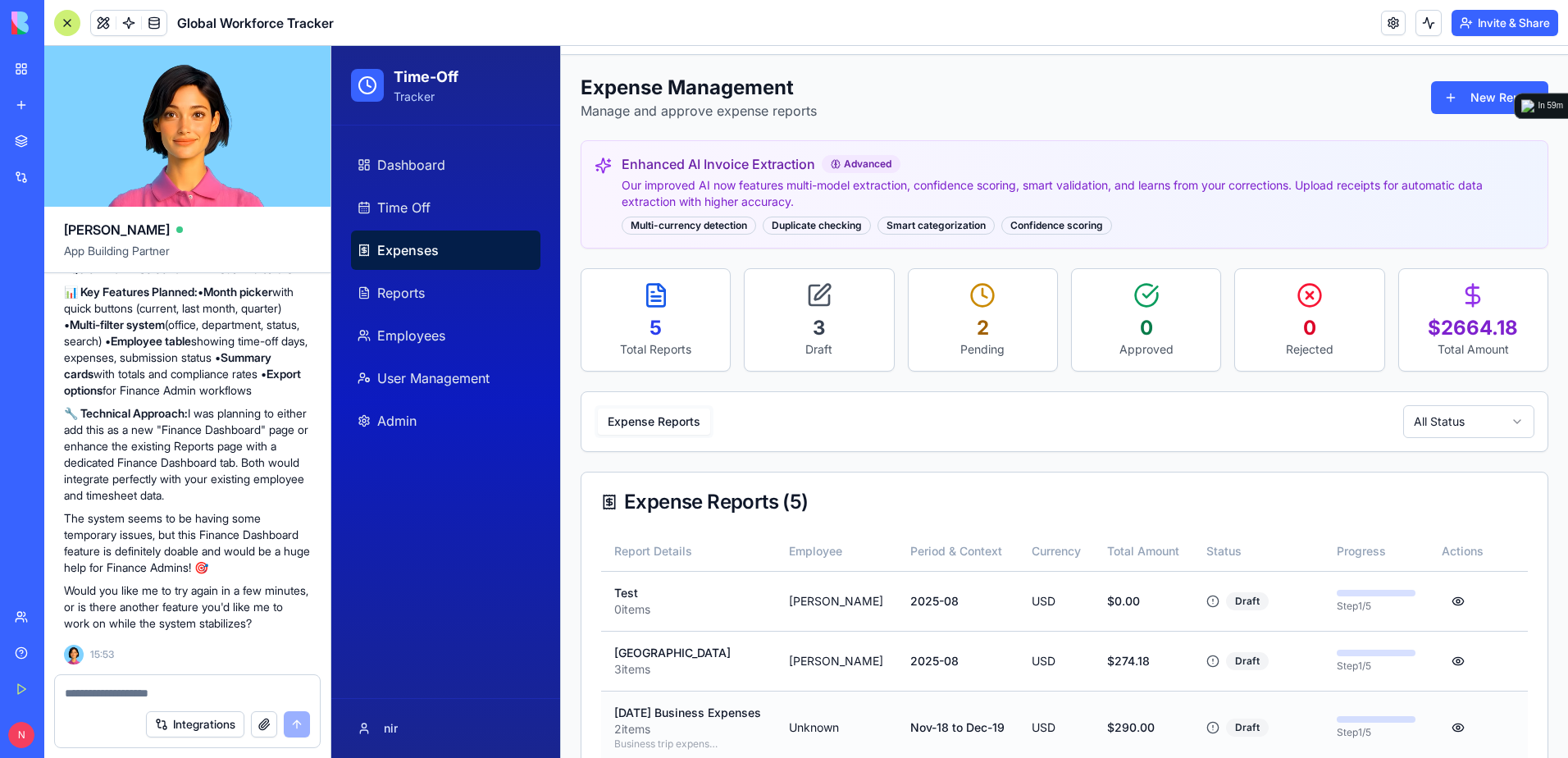
scroll to position [19, 0]
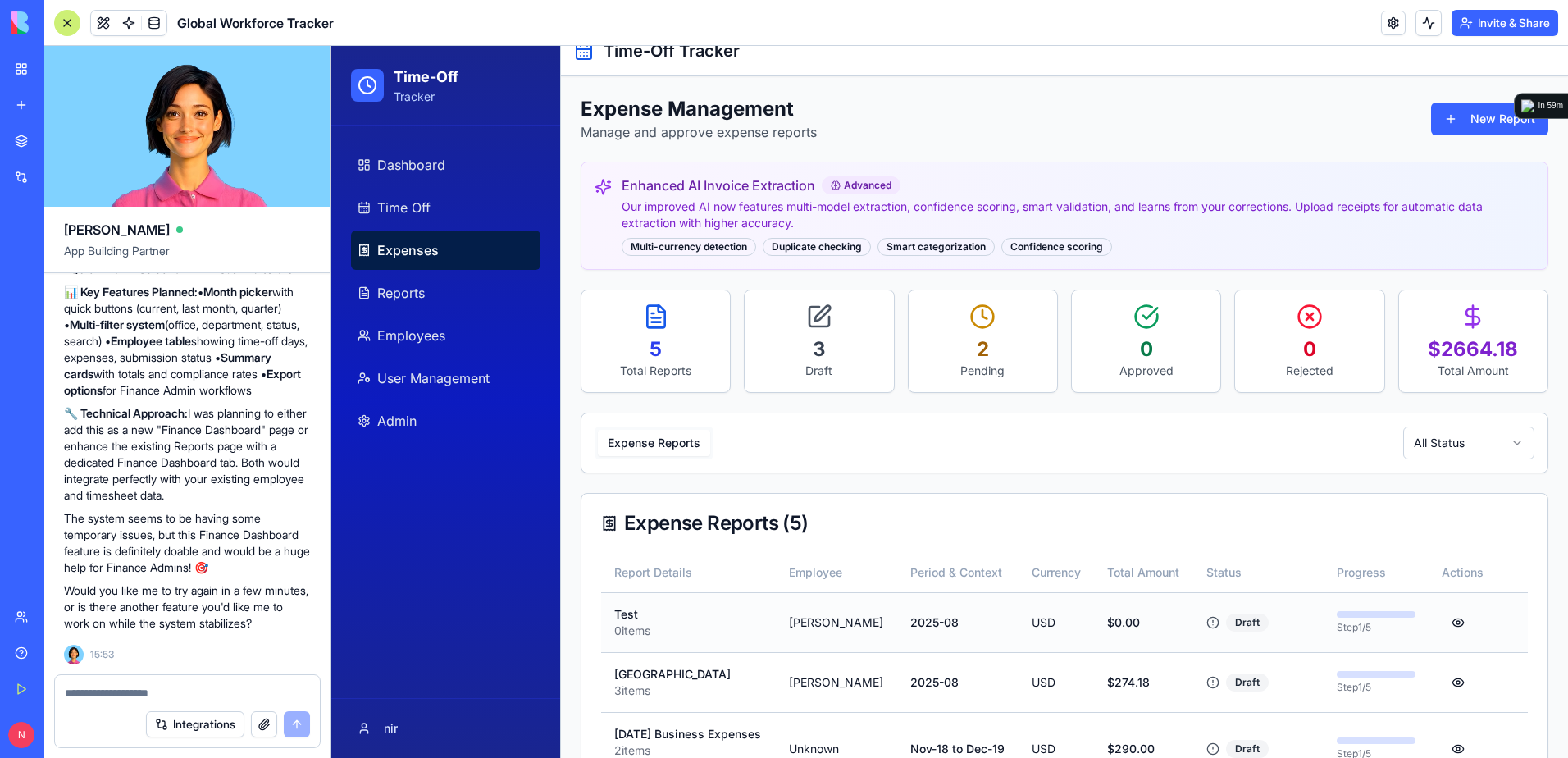
click at [964, 598] on td "2025-08" at bounding box center [959, 622] width 122 height 60
click at [947, 614] on td "2025-08" at bounding box center [959, 622] width 122 height 60
click at [947, 614] on p "2025-08" at bounding box center [958, 622] width 96 height 16
click at [1446, 623] on button at bounding box center [1458, 622] width 33 height 33
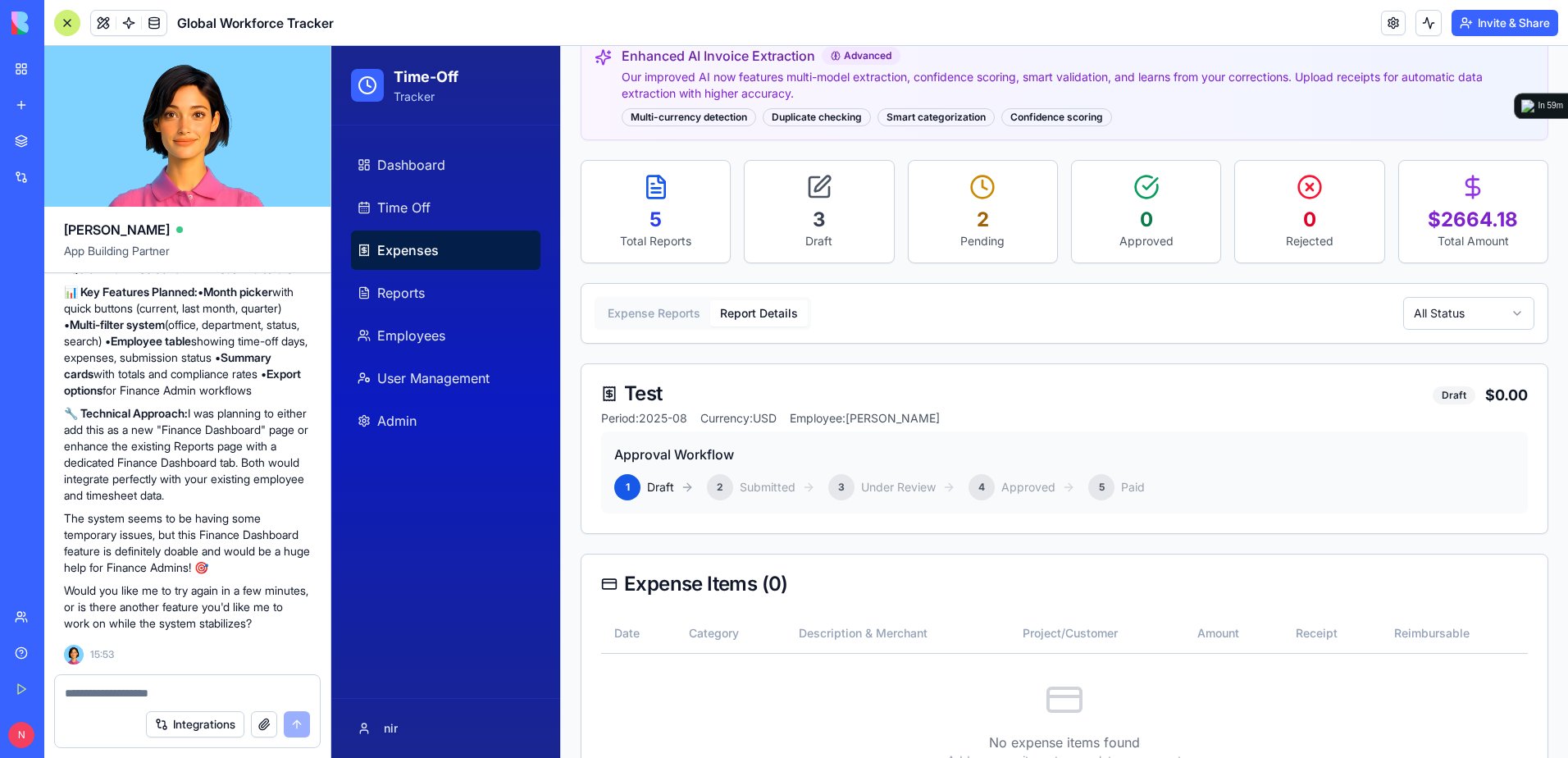
scroll to position [164, 0]
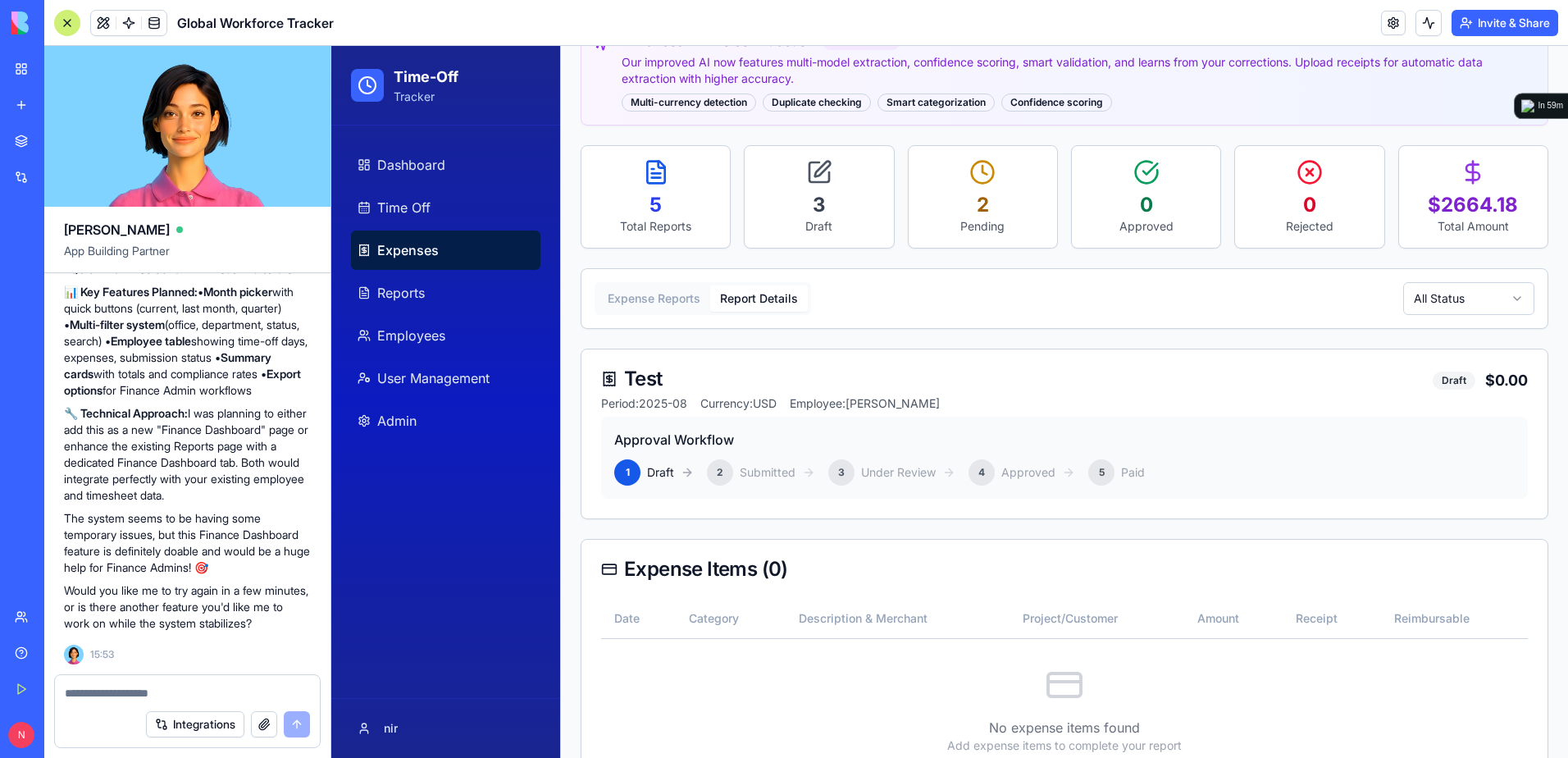
click at [67, 20] on div at bounding box center [67, 23] width 26 height 26
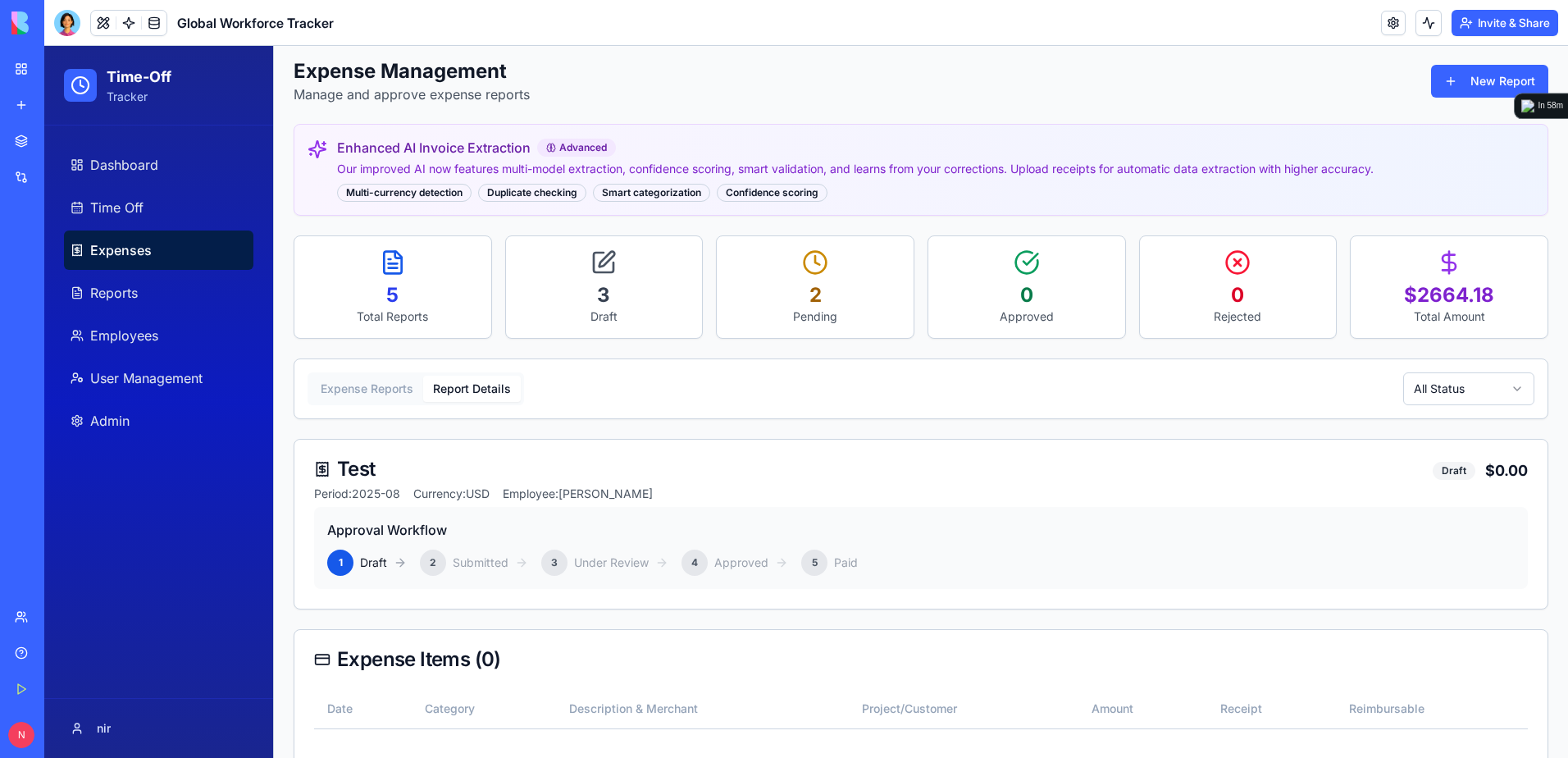
scroll to position [0, 0]
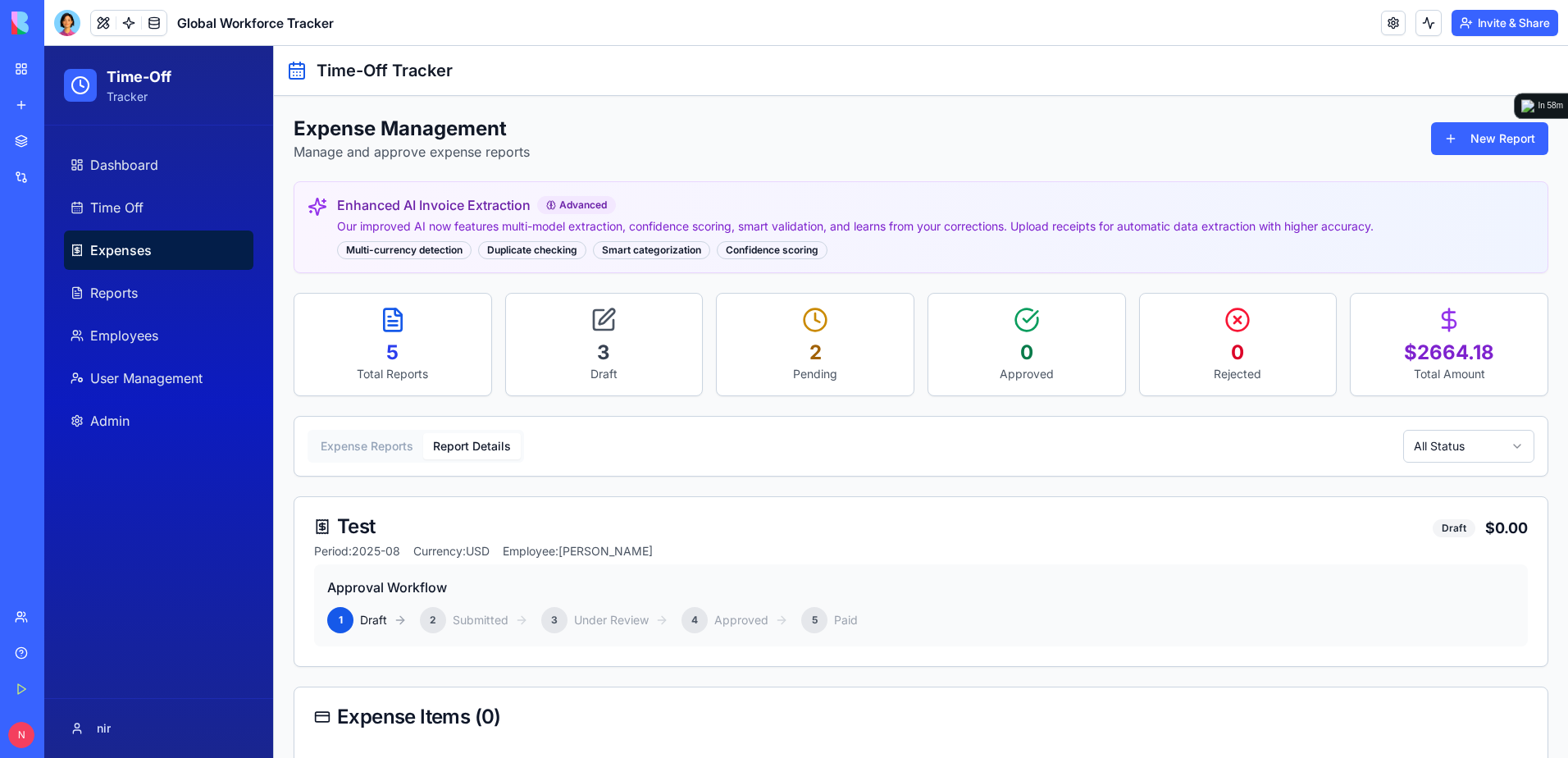
click at [427, 618] on div "2" at bounding box center [433, 619] width 26 height 26
drag, startPoint x: 441, startPoint y: 616, endPoint x: 460, endPoint y: 603, distance: 23.0
click at [442, 616] on div "2" at bounding box center [433, 619] width 26 height 26
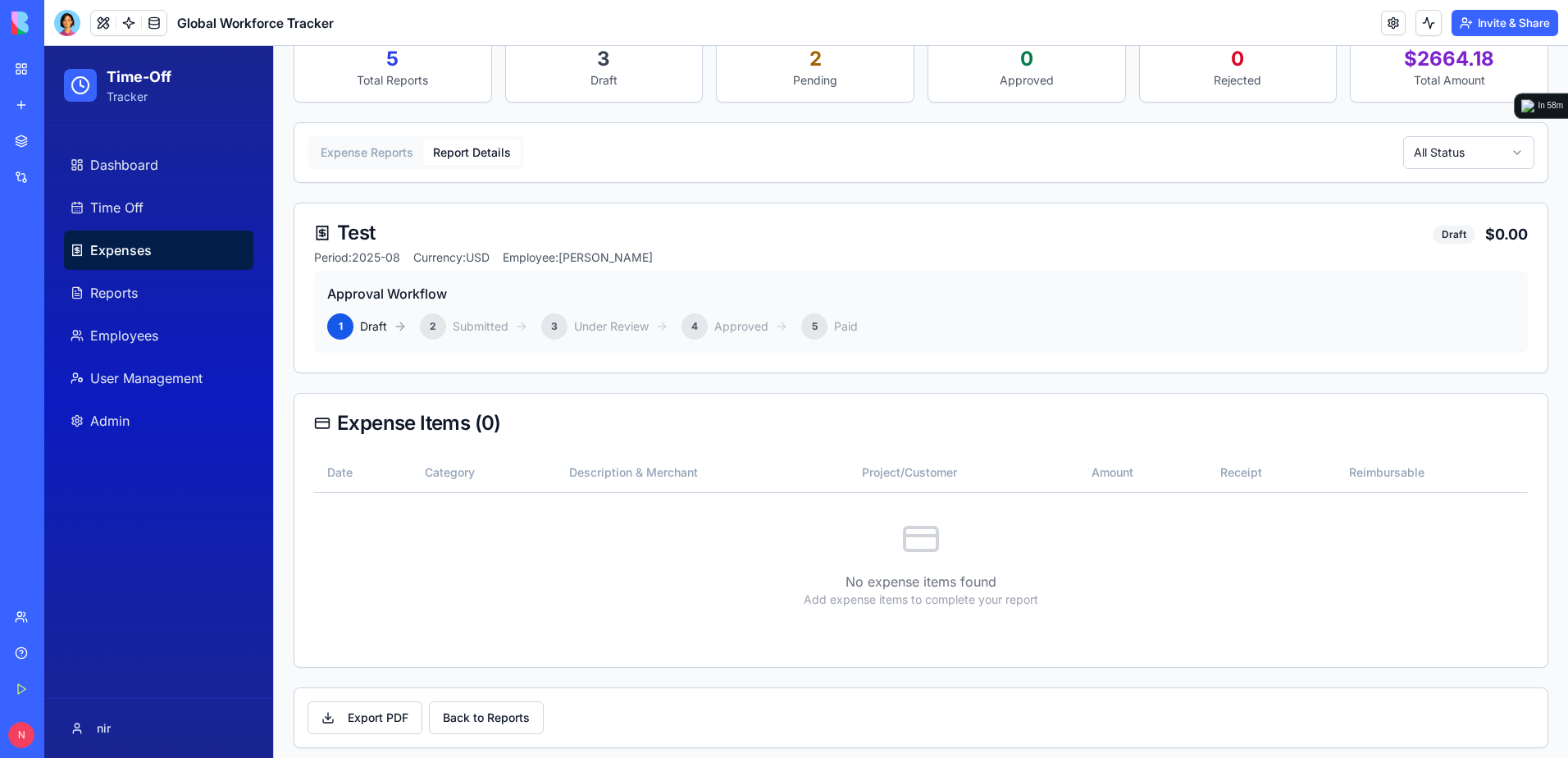
scroll to position [303, 0]
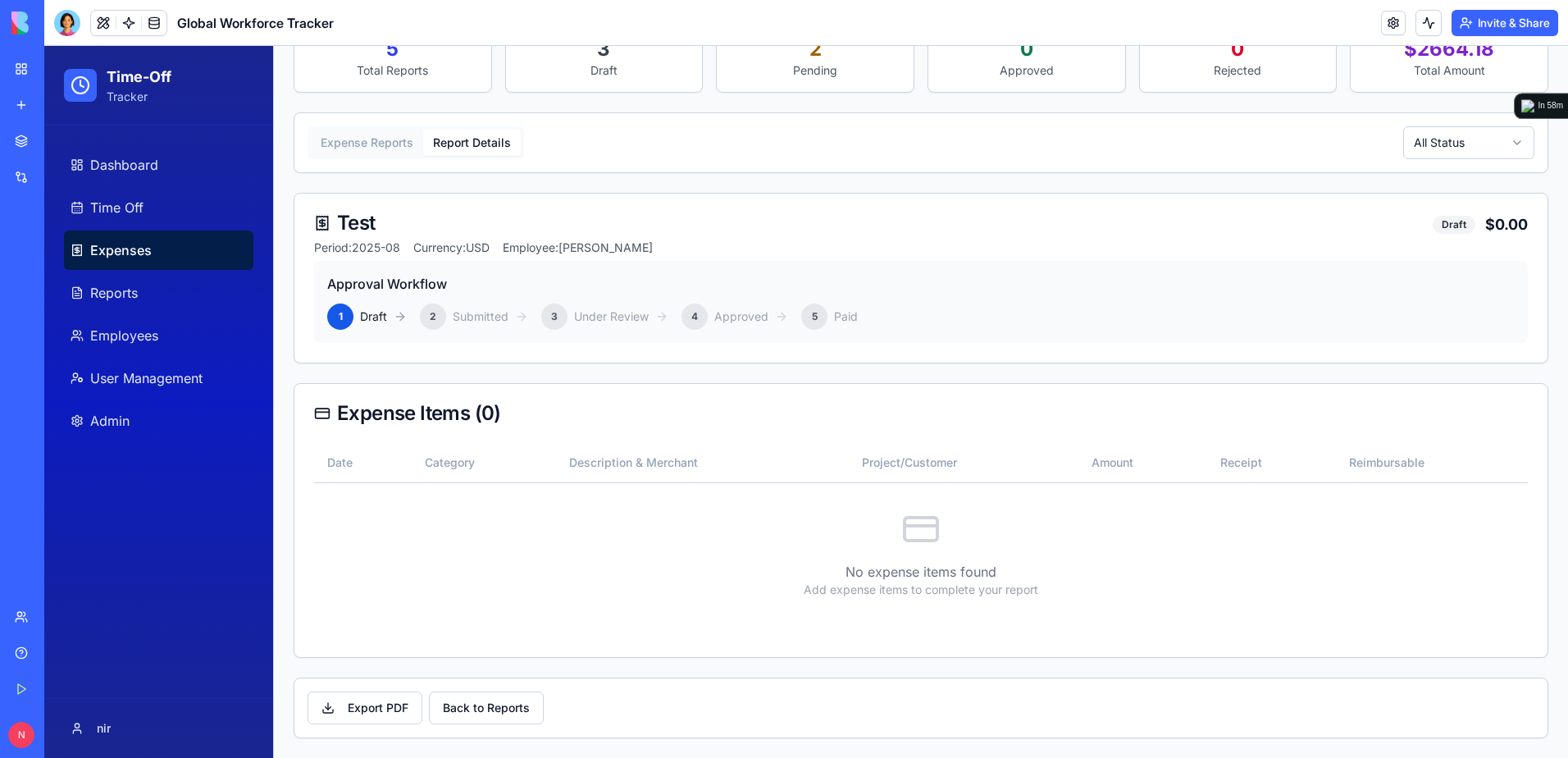
click at [910, 544] on icon at bounding box center [921, 529] width 40 height 40
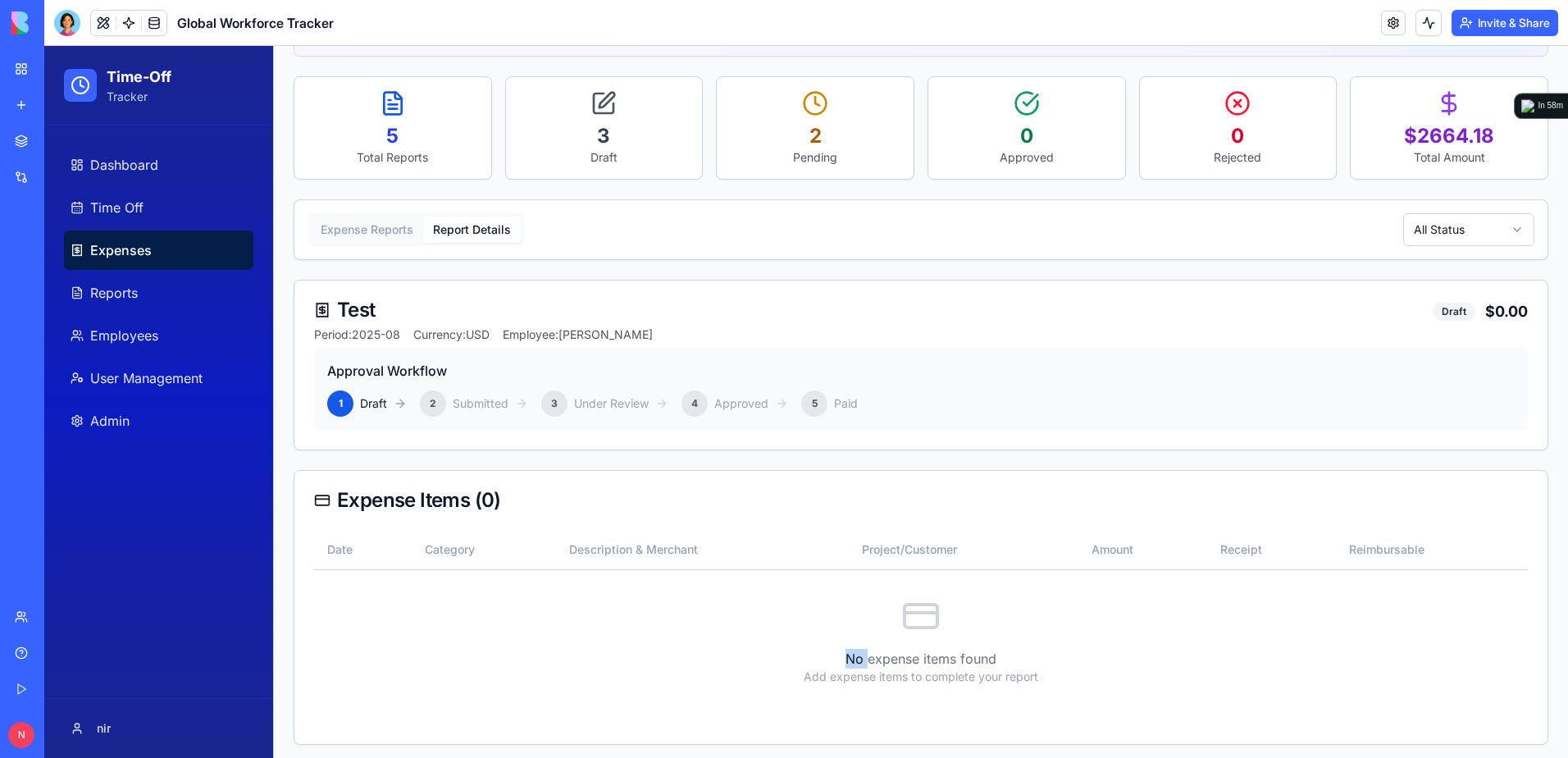
click at [360, 134] on div "Expense Management Manage and approve expense reports New Report Enhanced AI In…" at bounding box center [921, 363] width 1255 height 926
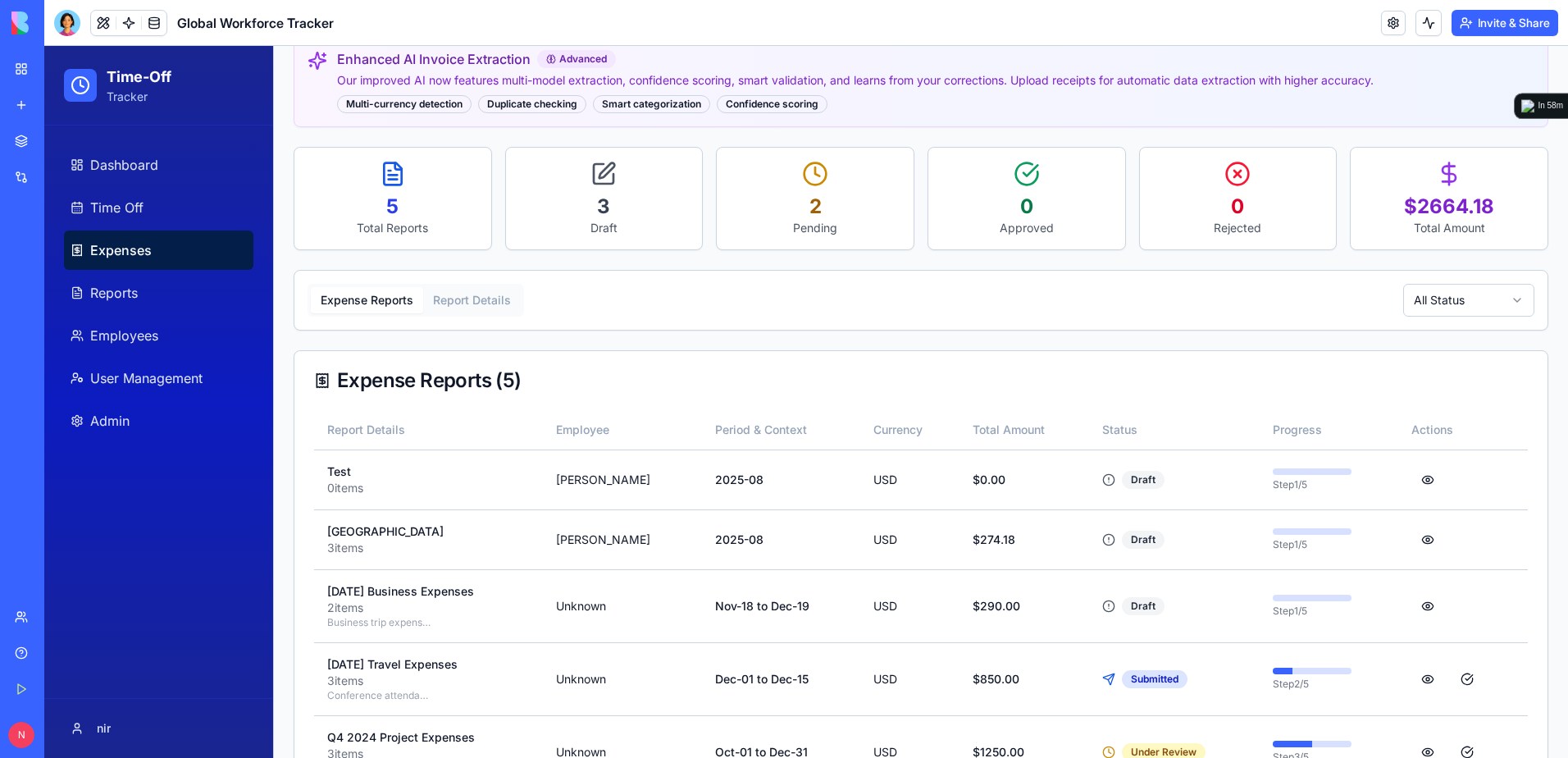
scroll to position [216, 0]
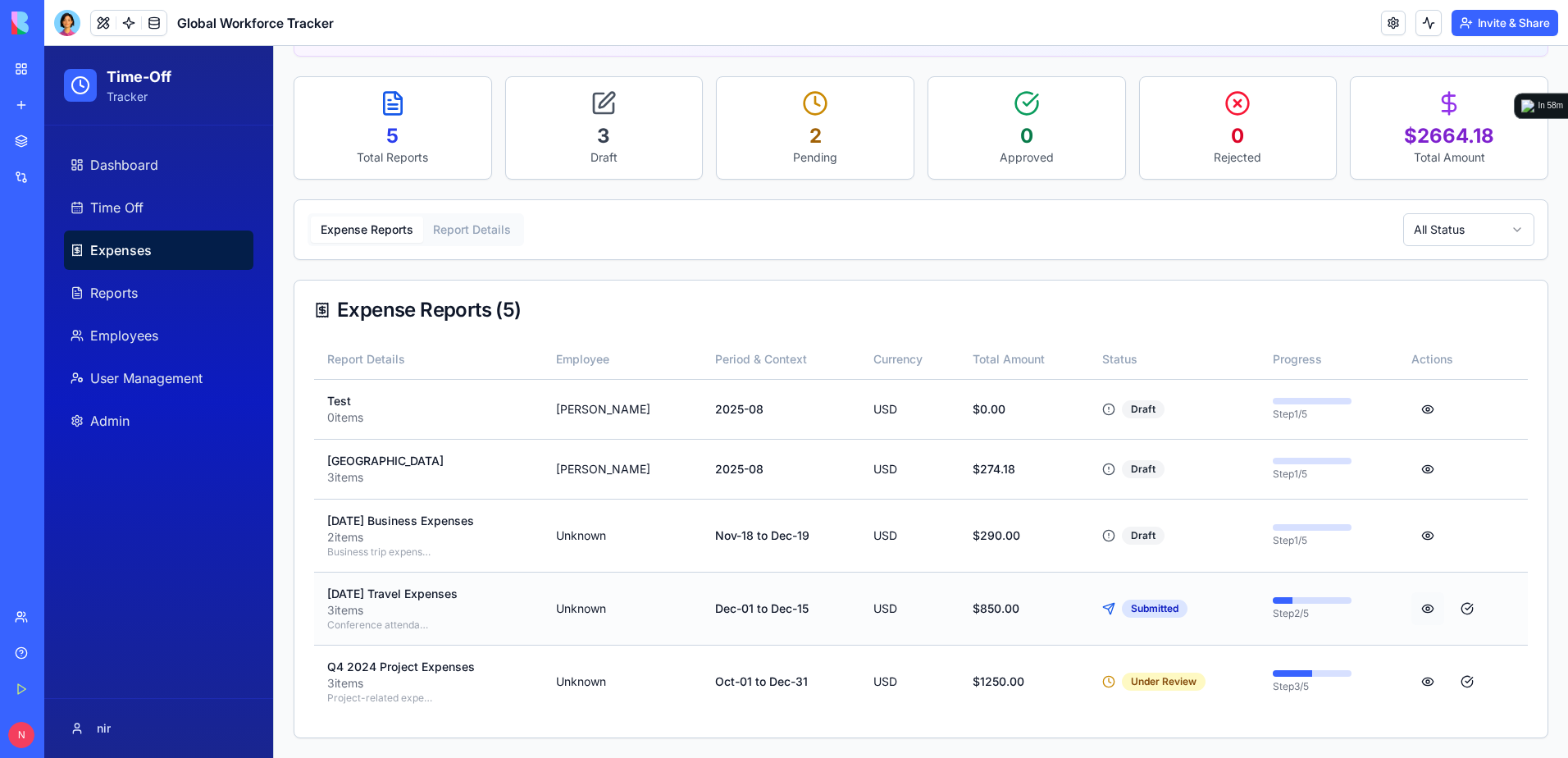
click at [1422, 609] on button at bounding box center [1428, 608] width 33 height 33
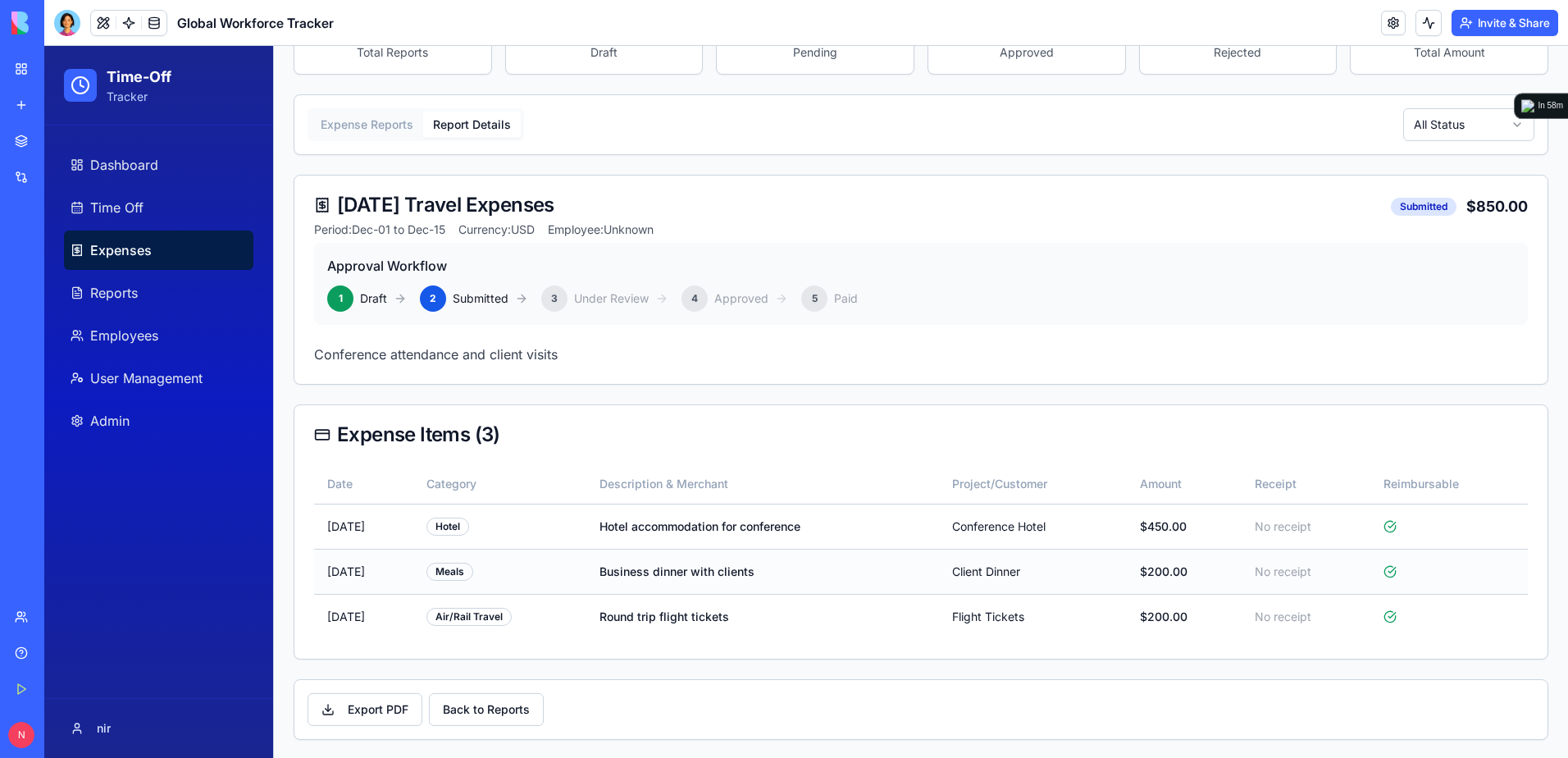
scroll to position [323, 0]
click at [558, 297] on div "3" at bounding box center [554, 297] width 26 height 26
click at [473, 569] on div "Meals" at bounding box center [450, 570] width 46 height 18
click at [556, 297] on div "3" at bounding box center [554, 297] width 26 height 26
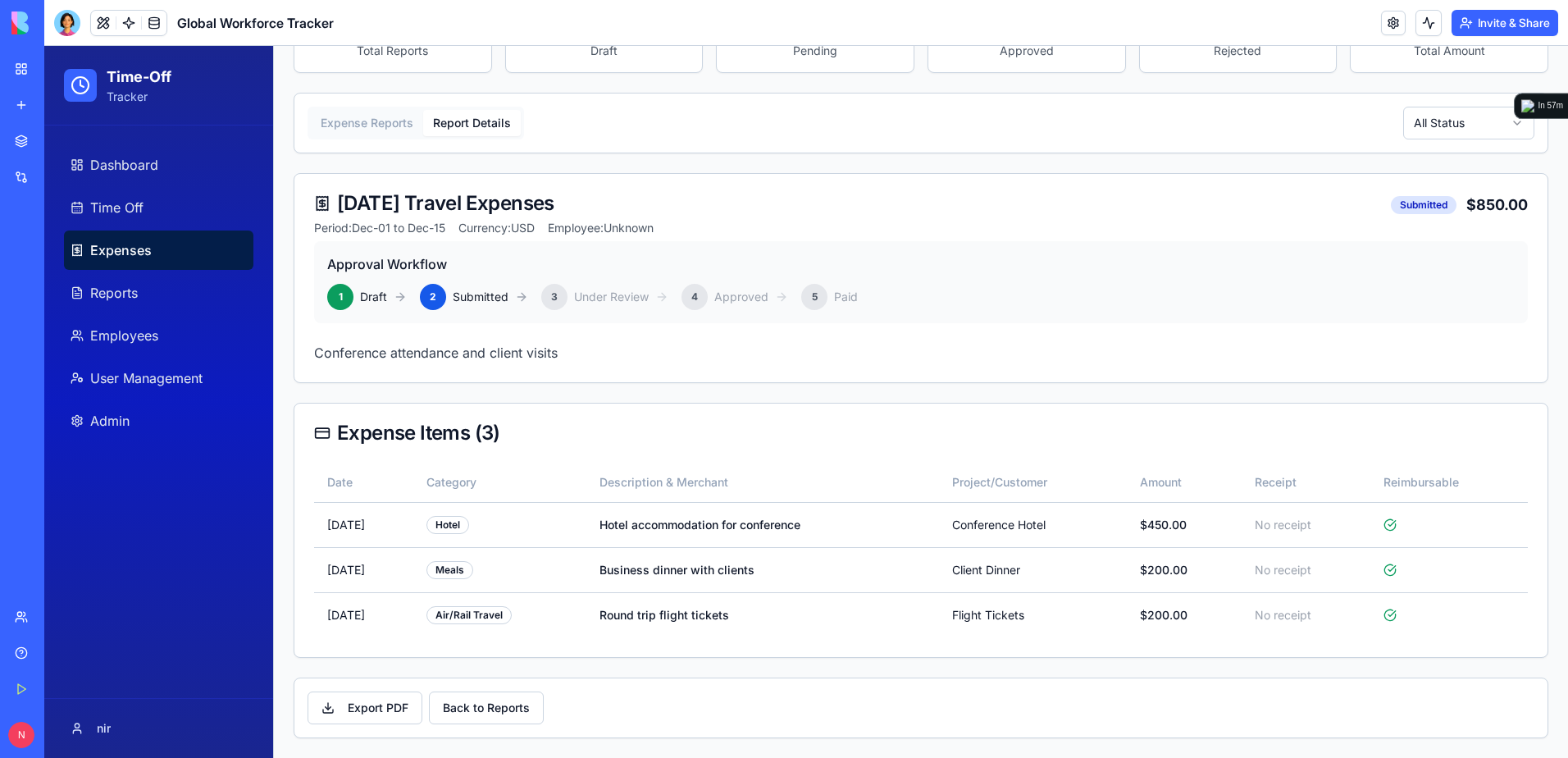
click at [556, 297] on div "3" at bounding box center [554, 297] width 26 height 26
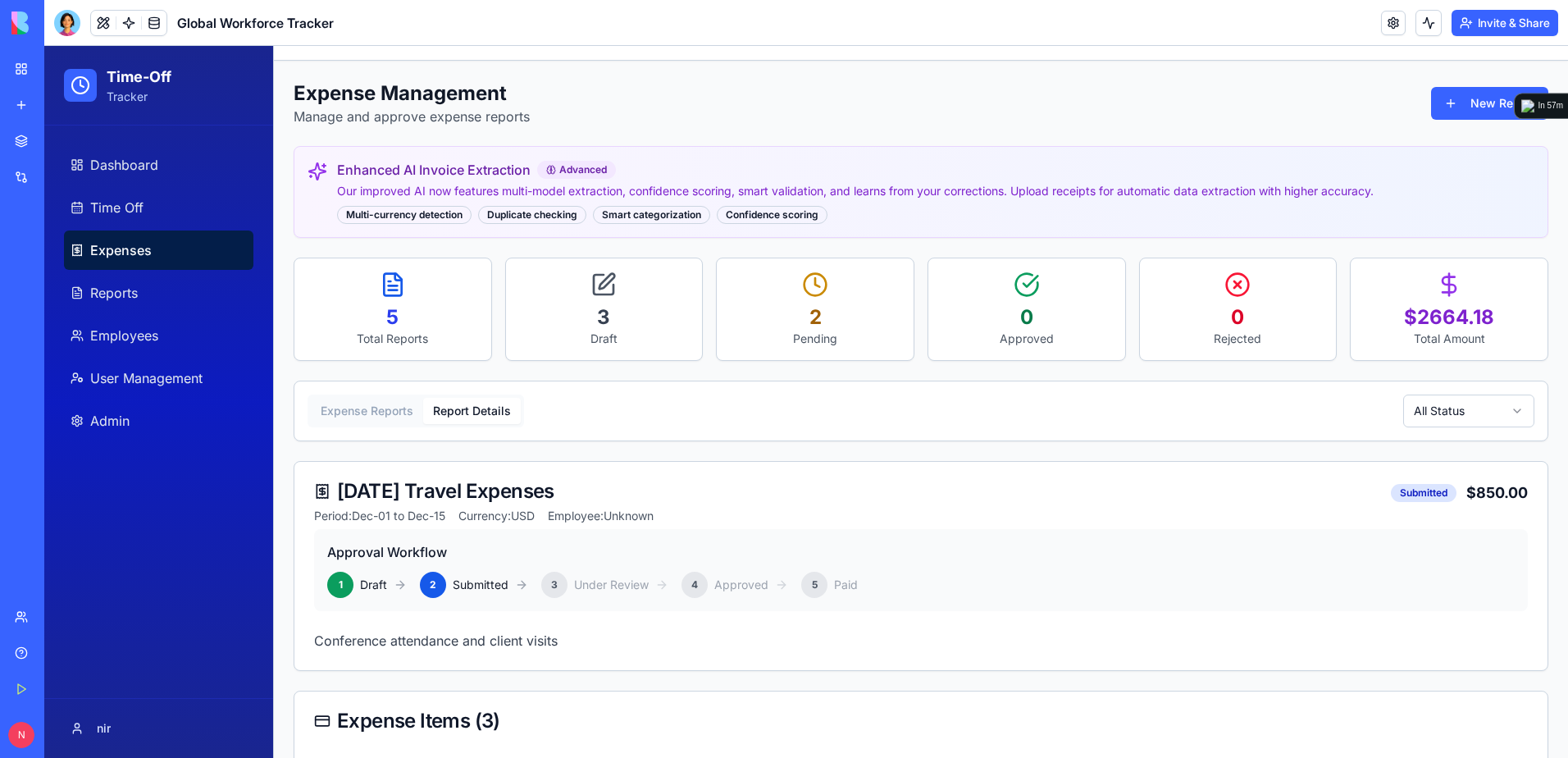
scroll to position [0, 0]
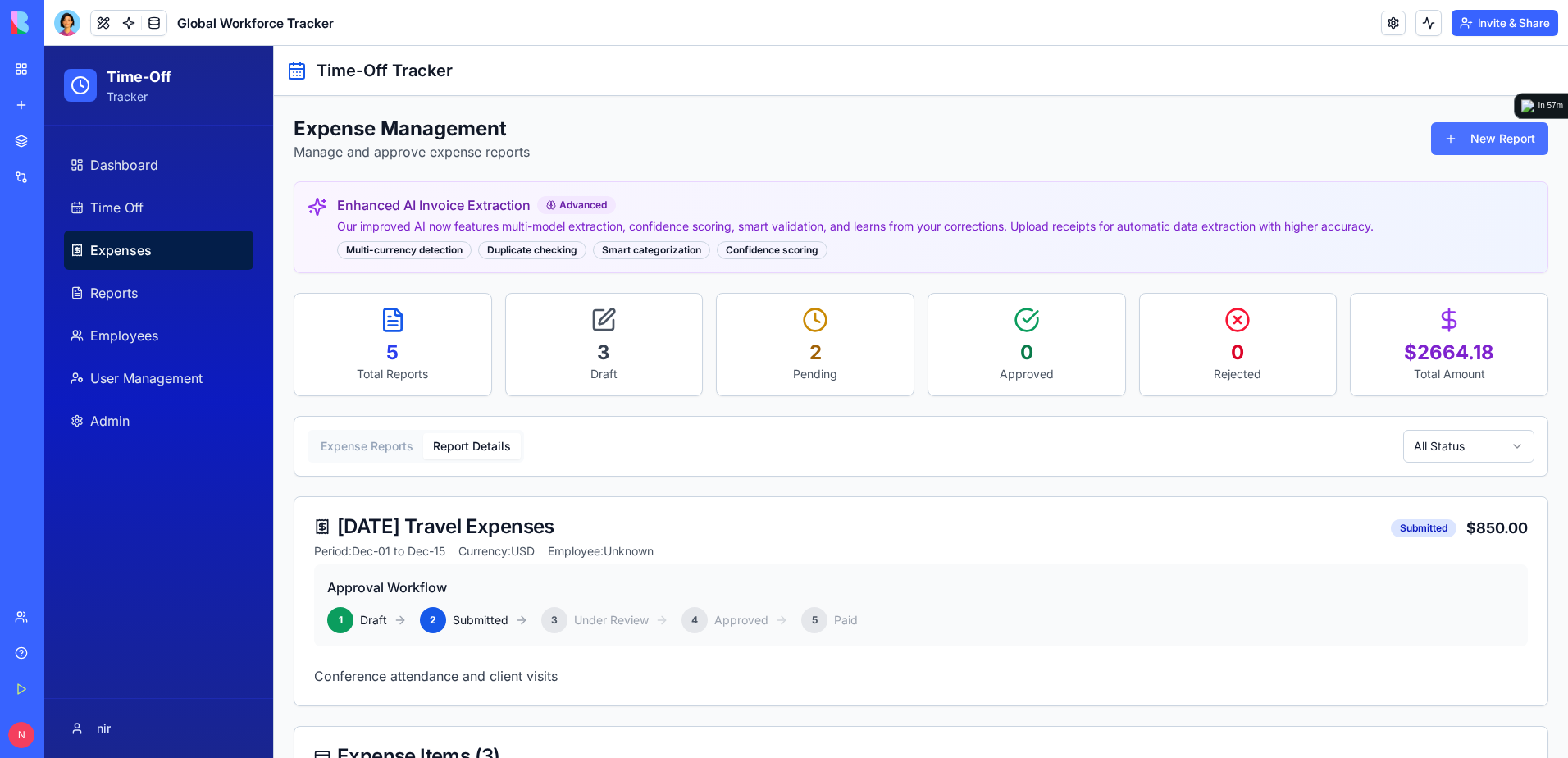
click at [1489, 147] on button "New Report" at bounding box center [1489, 139] width 117 height 33
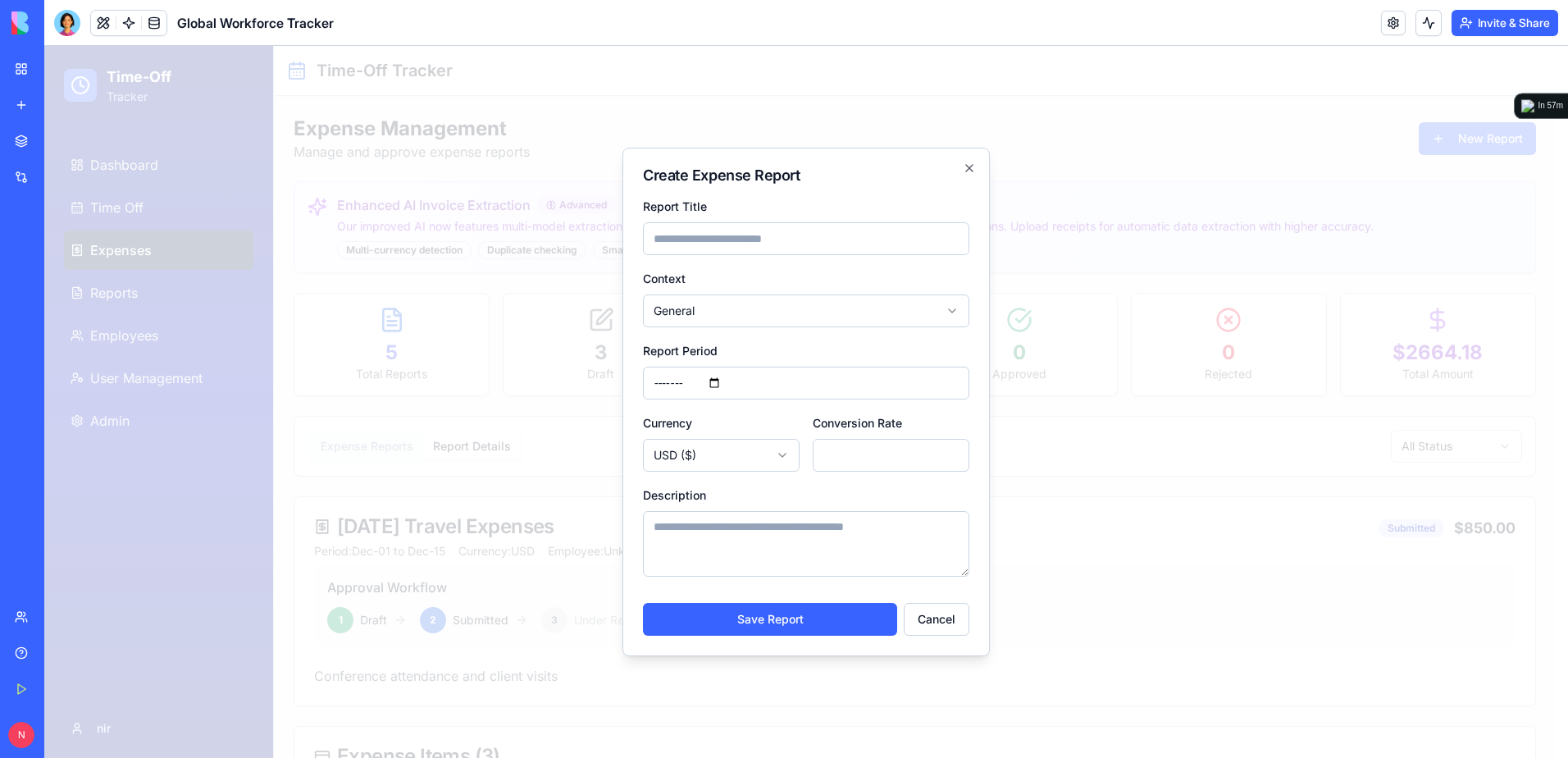
click at [816, 247] on input "Report Title" at bounding box center [806, 238] width 326 height 33
type input "****"
click at [751, 456] on body "Time-Off Tracker Dashboard Time Off Expenses Reports Employees User Management …" at bounding box center [800, 563] width 1511 height 1035
click at [806, 619] on button "Save Report" at bounding box center [770, 619] width 254 height 33
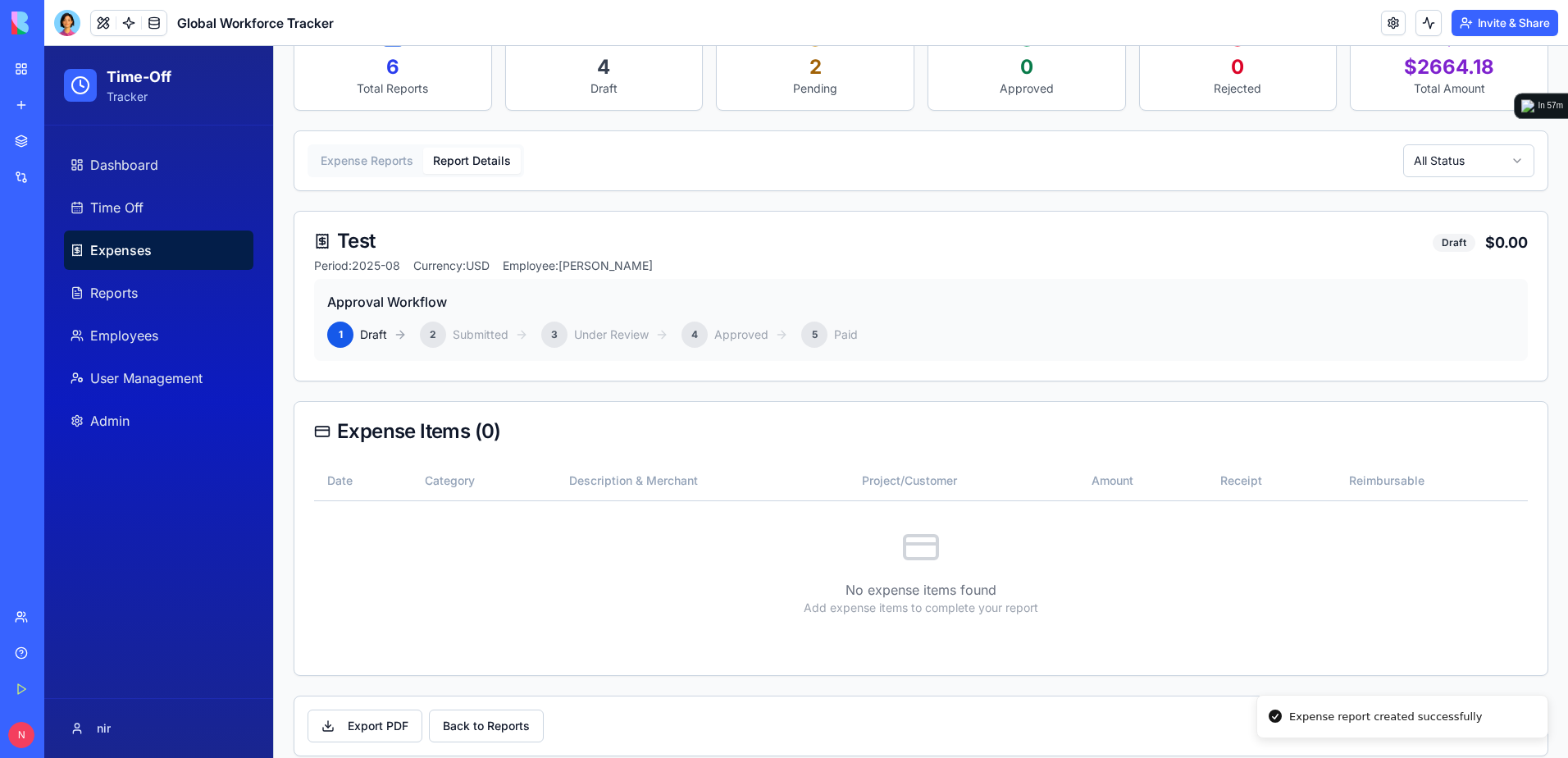
scroll to position [303, 0]
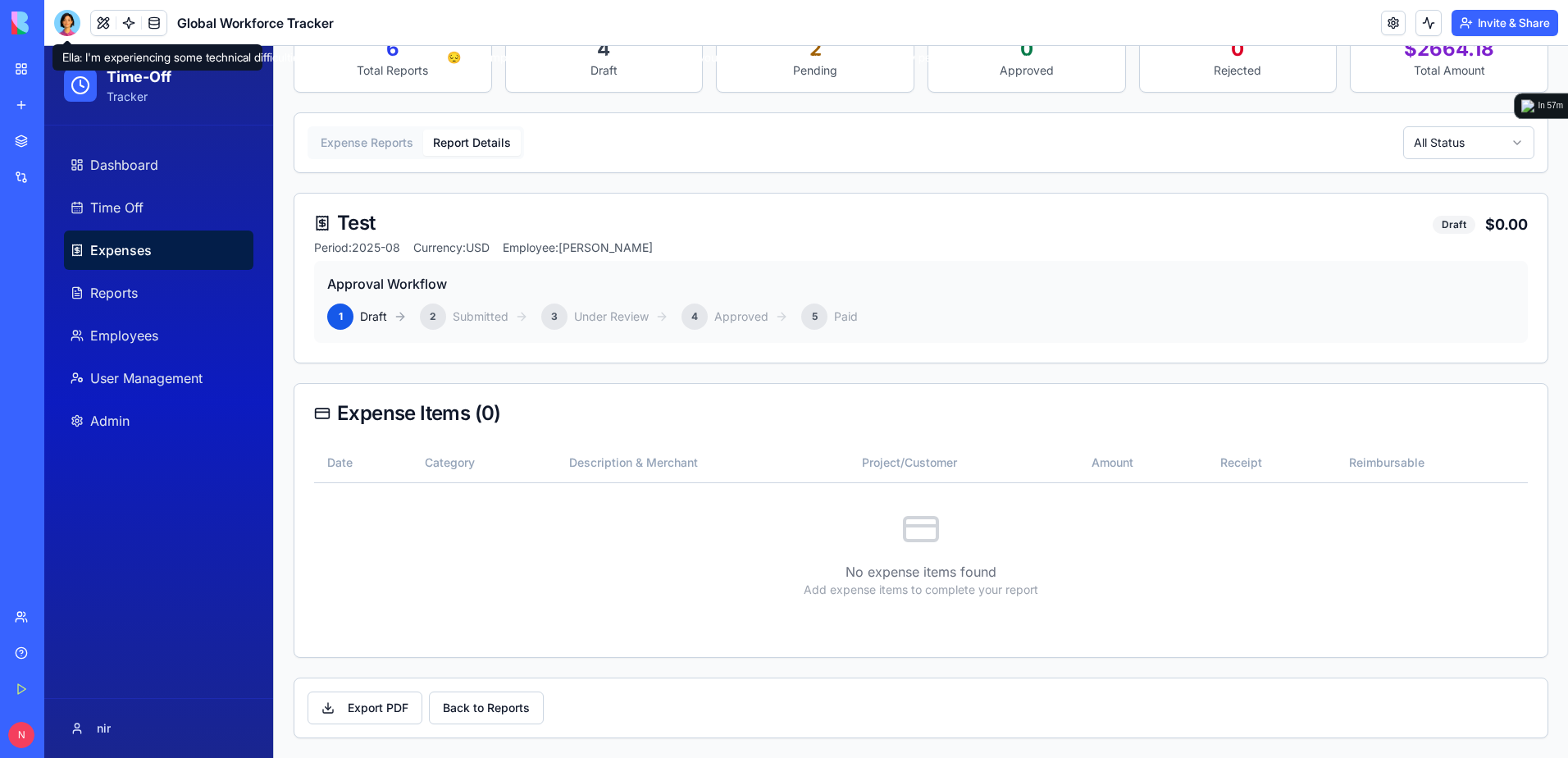
drag, startPoint x: 71, startPoint y: 25, endPoint x: 81, endPoint y: 44, distance: 21.5
click at [71, 25] on div at bounding box center [67, 23] width 26 height 26
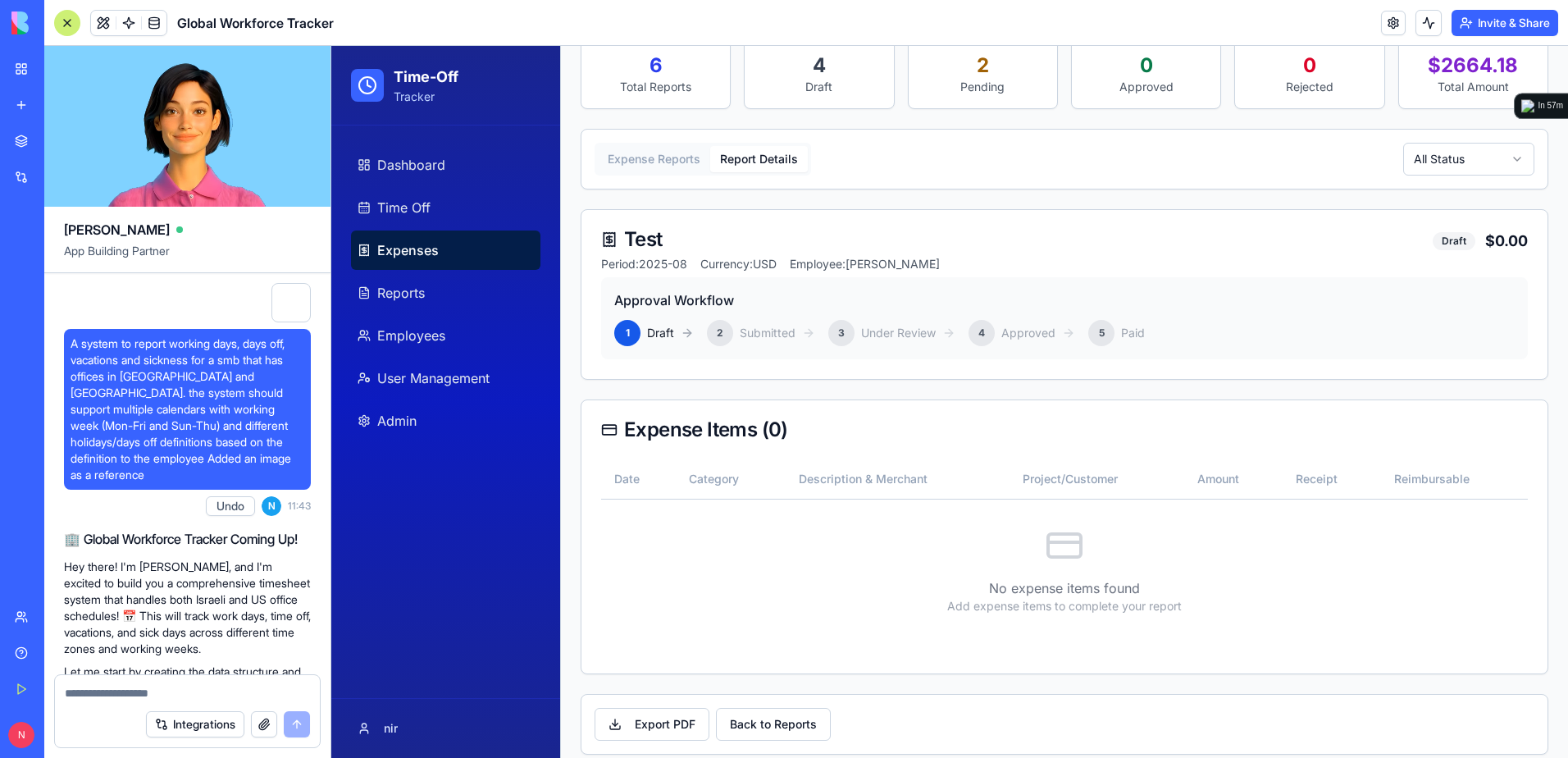
scroll to position [58674, 0]
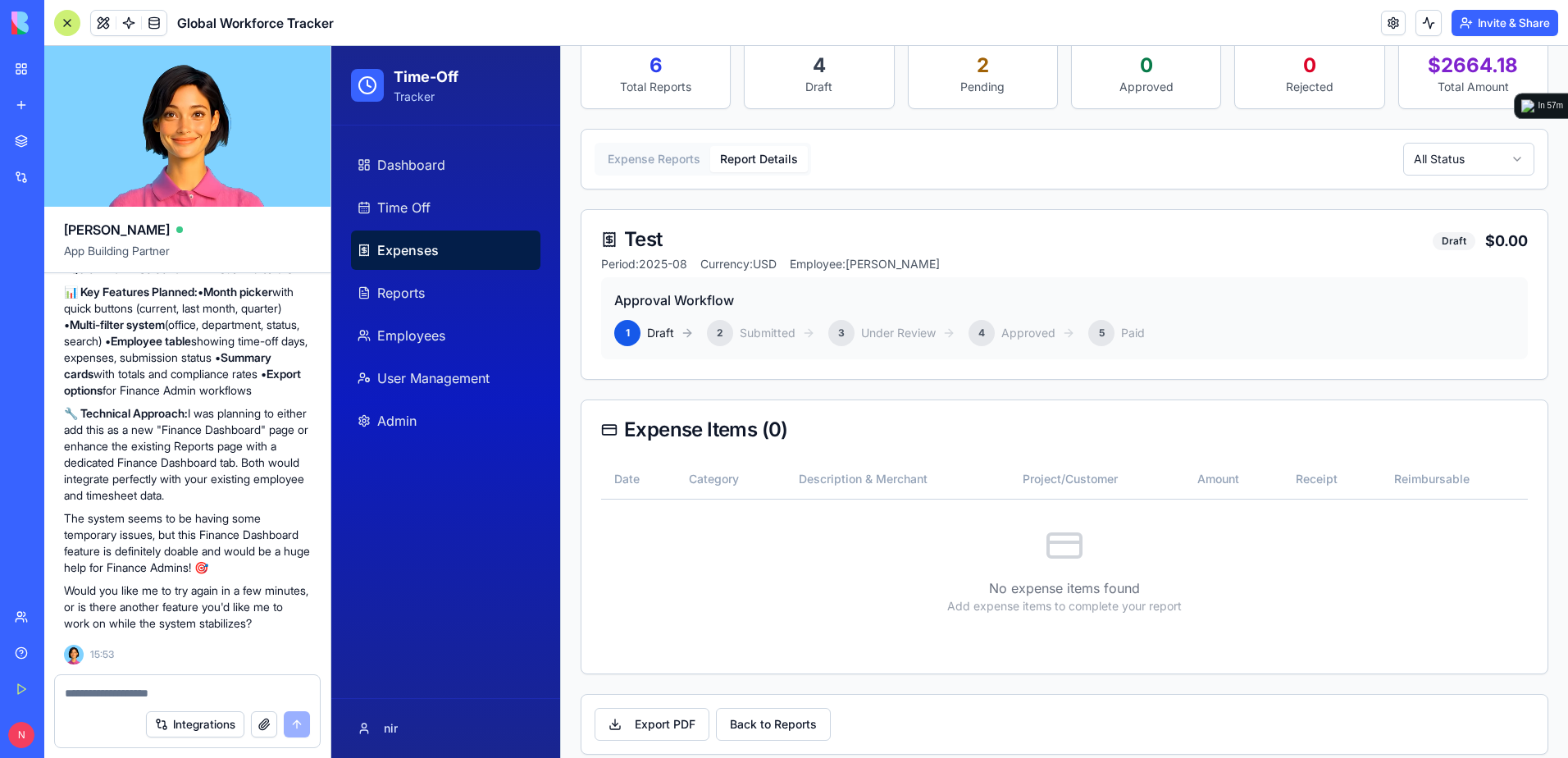
click at [285, 690] on textarea at bounding box center [188, 692] width 245 height 16
type textarea "**********"
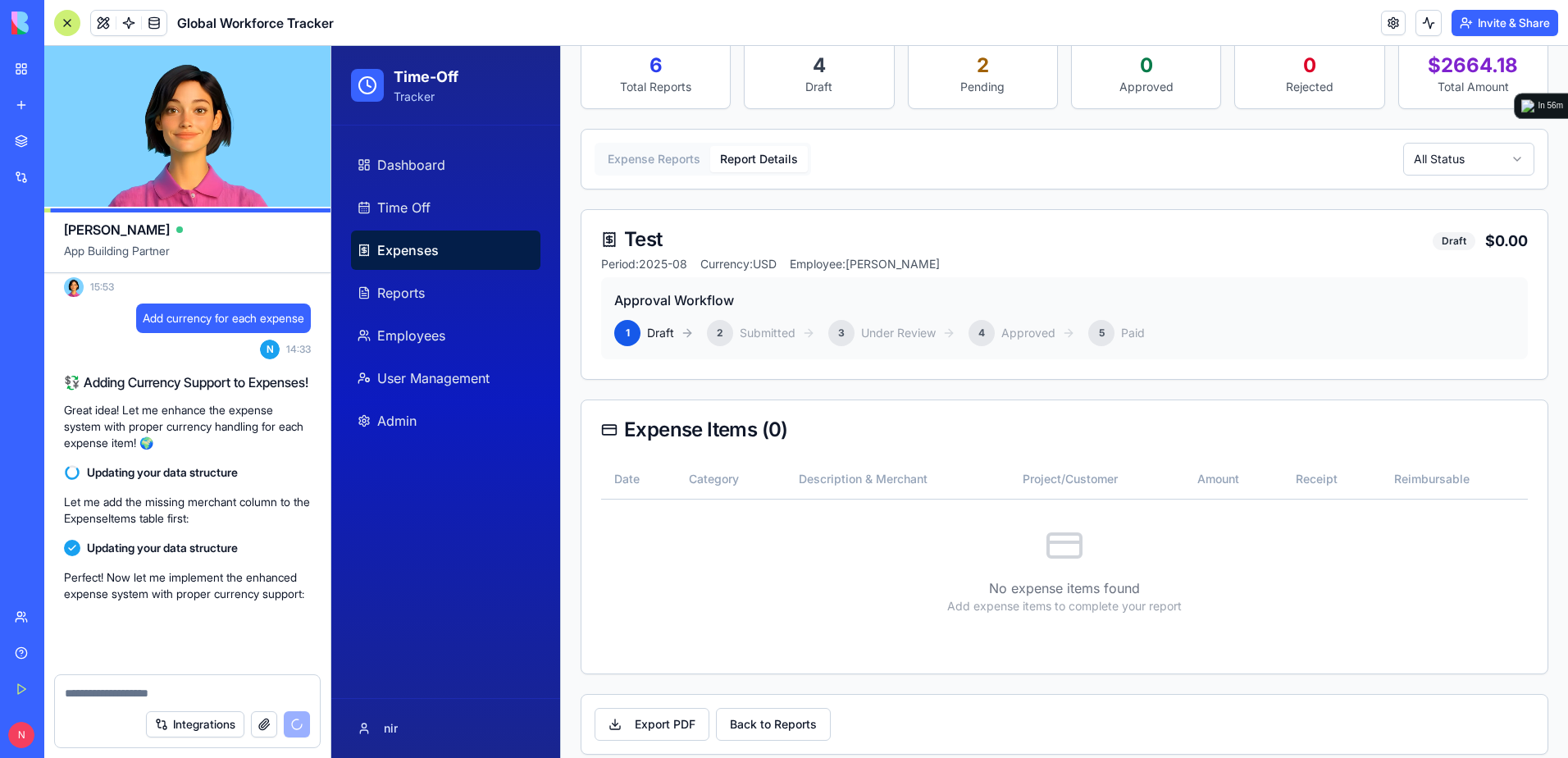
scroll to position [59058, 0]
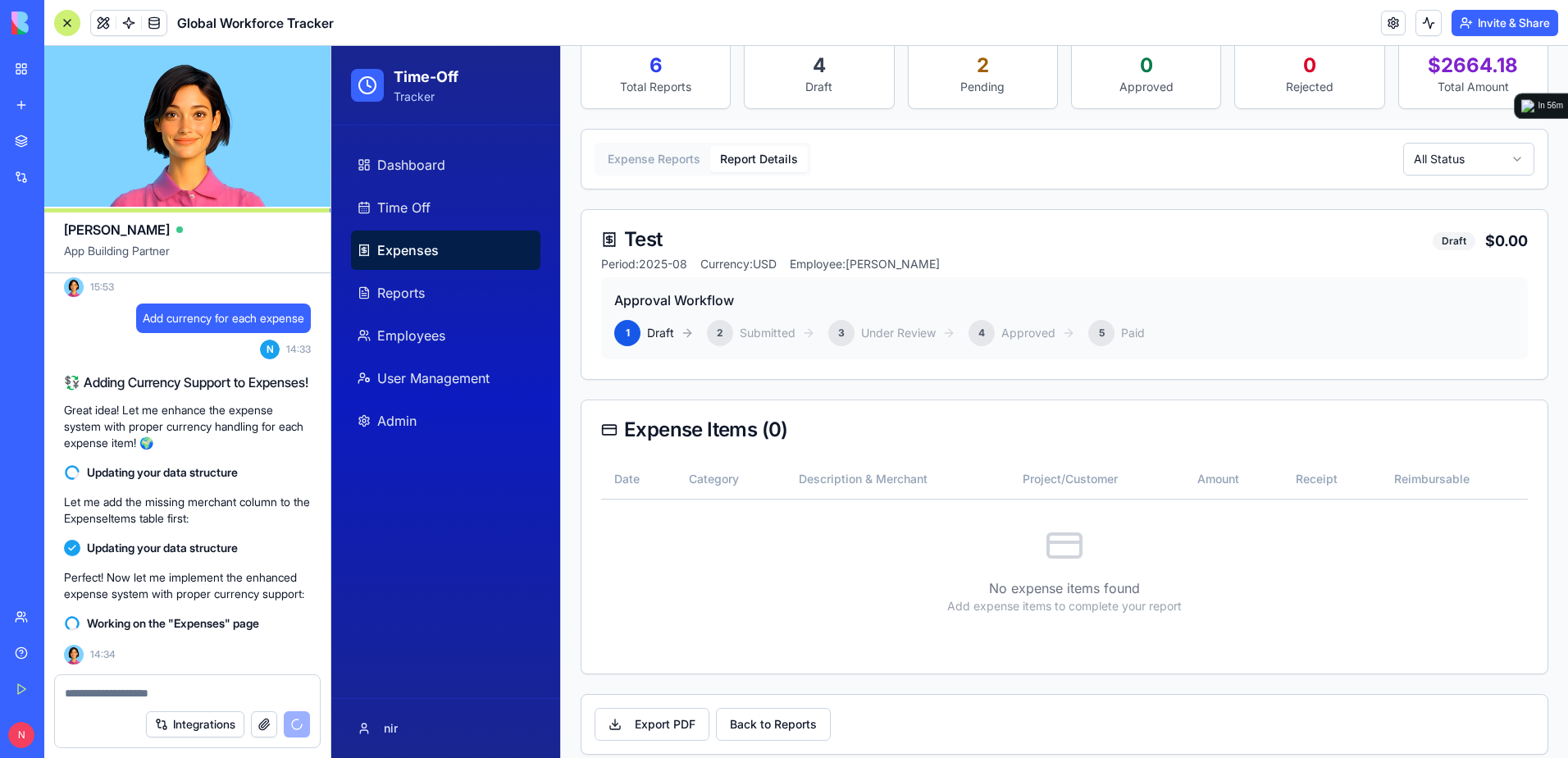
click at [516, 15] on header "Global Workforce Tracker Invite & Share" at bounding box center [806, 23] width 1524 height 46
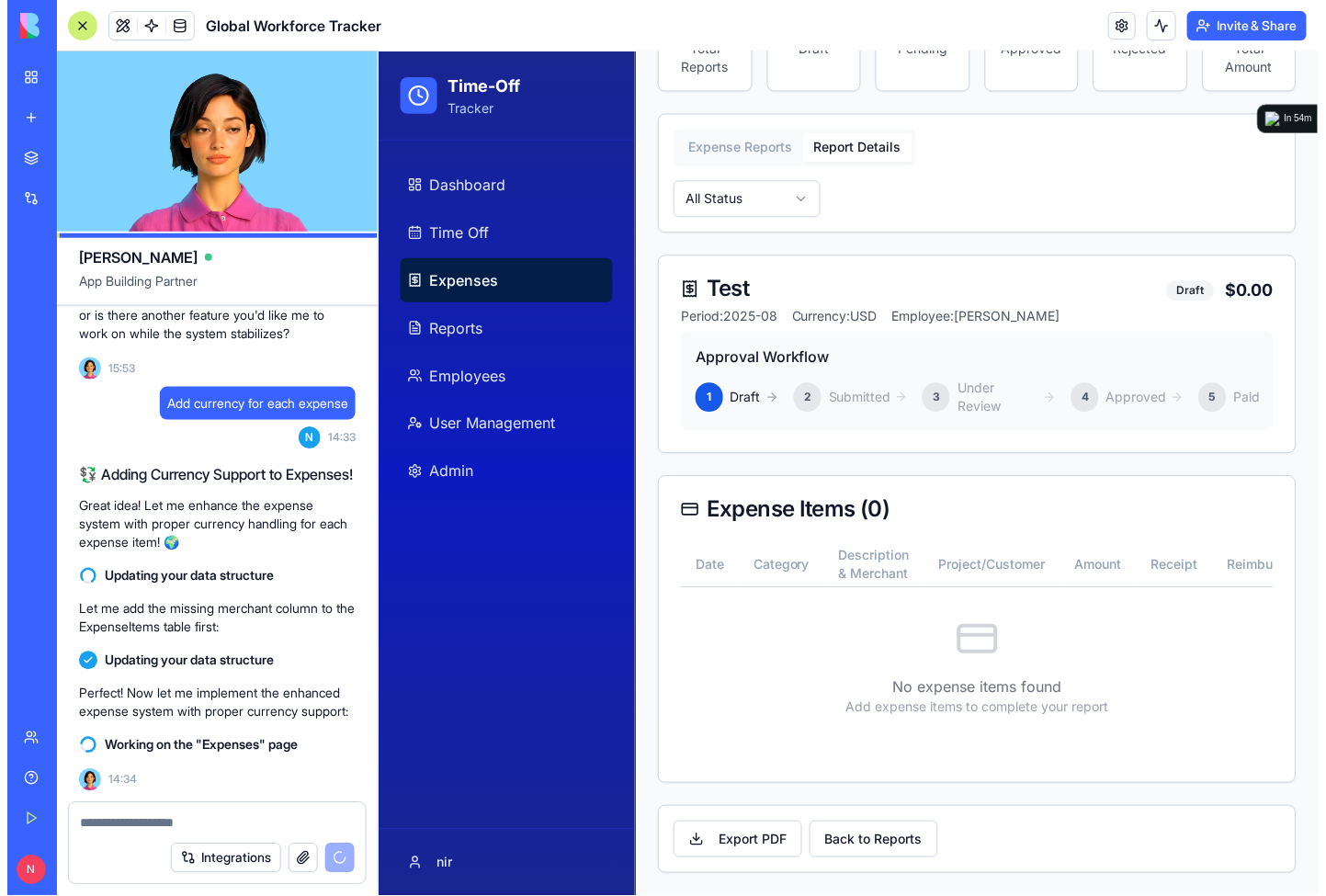
scroll to position [384, 0]
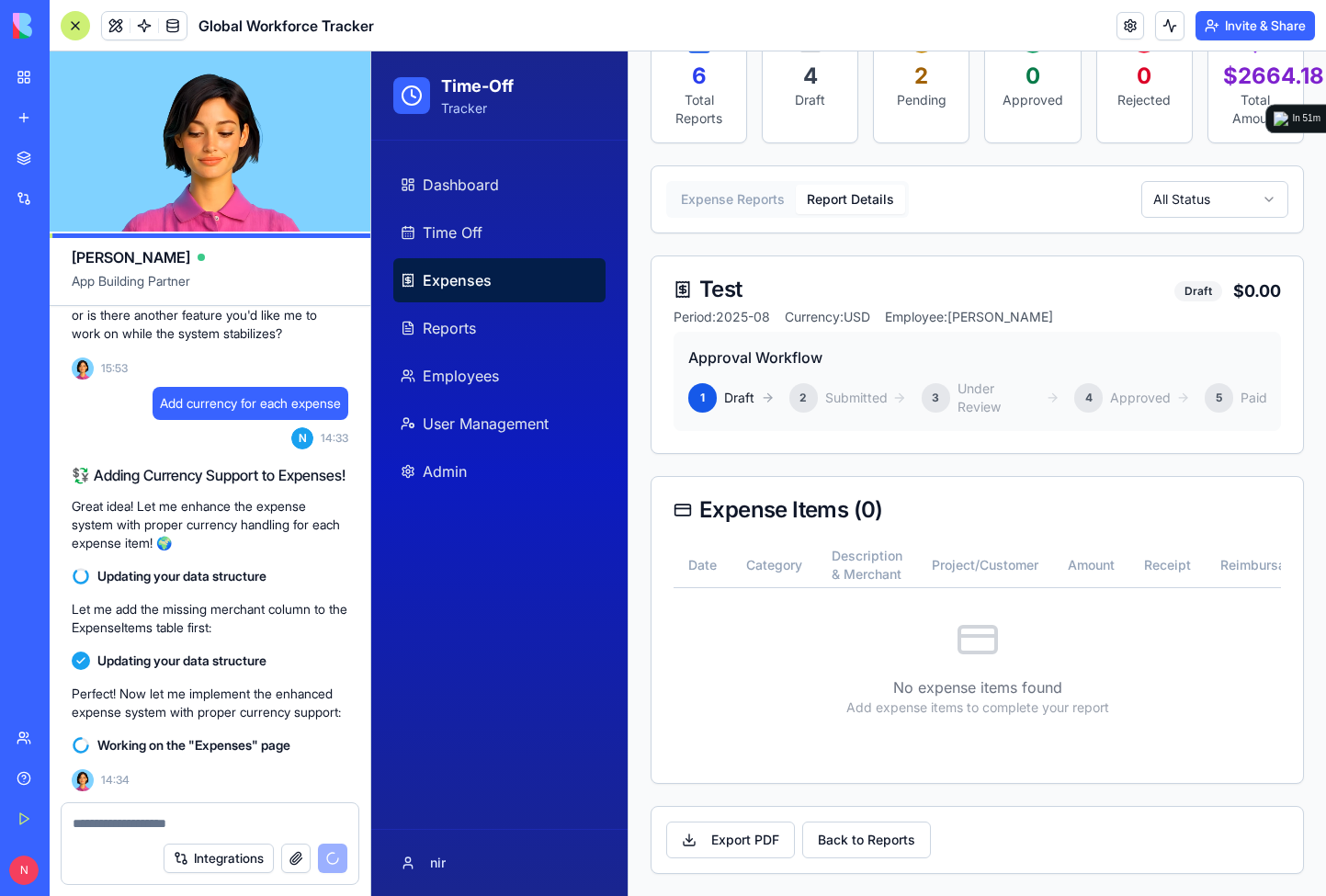
click at [704, 624] on div "No expense items found Add expense items to complete your report" at bounding box center [977, 674] width 607 height 172
